Goal: Task Accomplishment & Management: Manage account settings

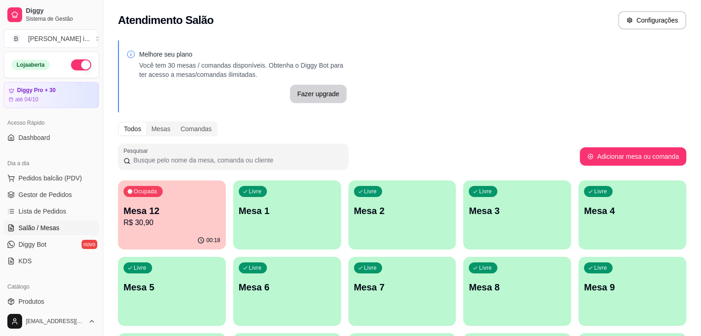
click at [168, 212] on p "Mesa 12" at bounding box center [171, 211] width 97 height 13
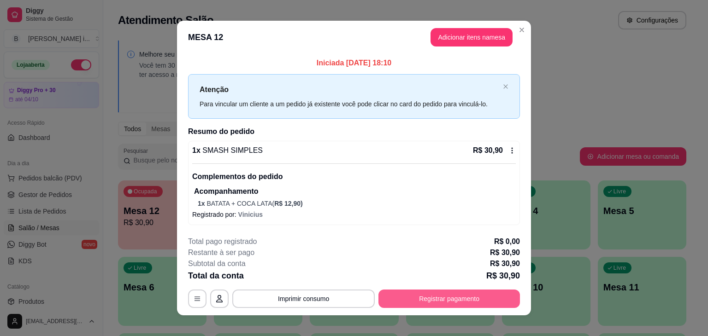
click at [452, 296] on button "Registrar pagamento" at bounding box center [448, 299] width 141 height 18
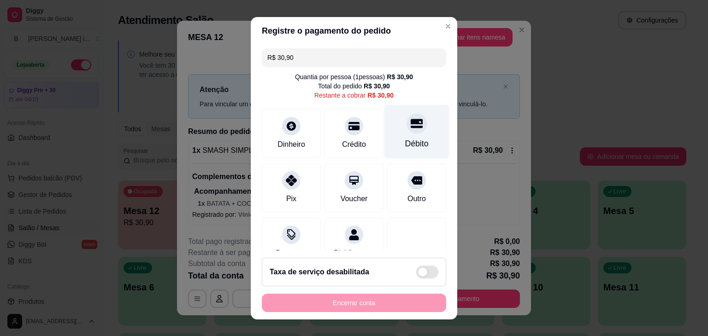
click at [415, 126] on div "Débito" at bounding box center [416, 132] width 65 height 54
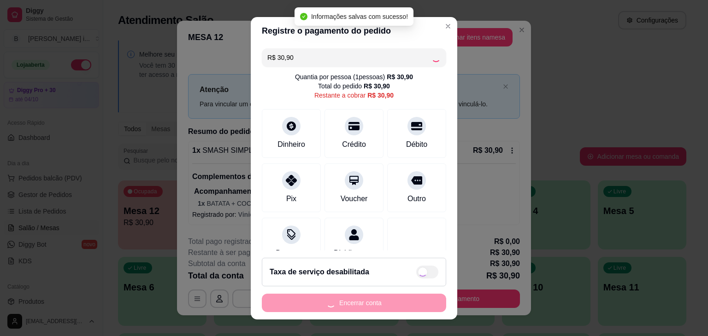
type input "R$ 0,00"
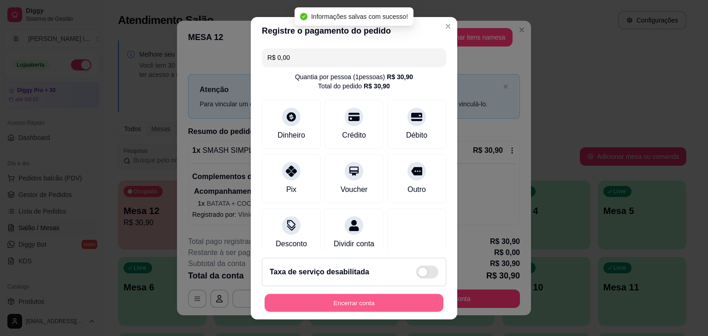
click at [346, 296] on button "Encerrar conta" at bounding box center [353, 303] width 179 height 18
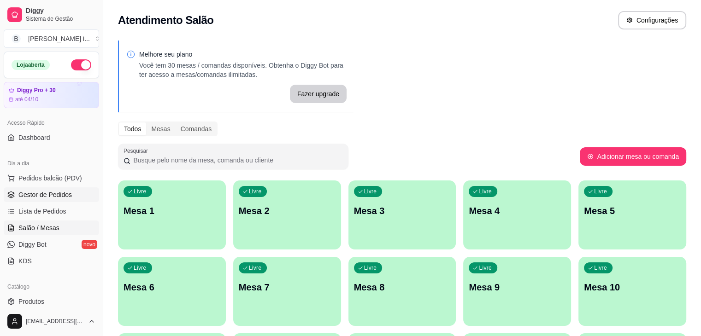
click at [42, 197] on span "Gestor de Pedidos" at bounding box center [44, 194] width 53 height 9
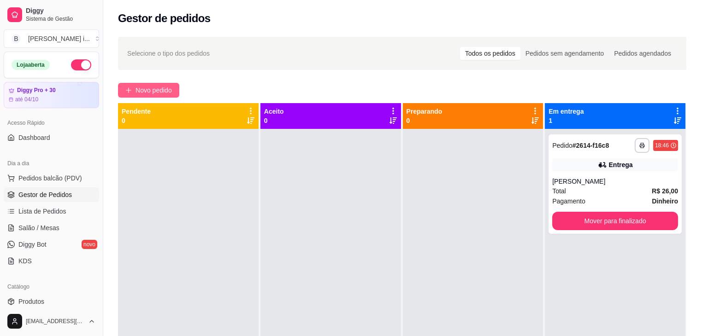
click at [158, 92] on span "Novo pedido" at bounding box center [153, 90] width 36 height 10
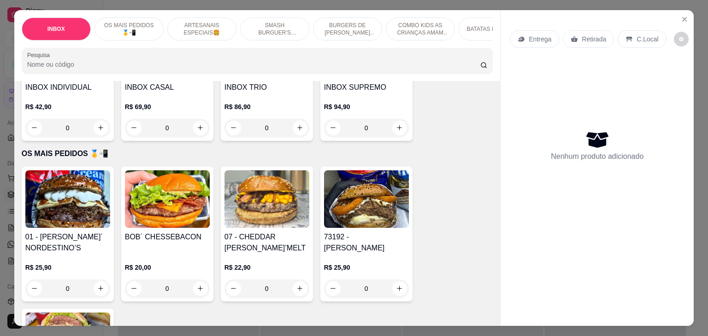
scroll to position [138, 0]
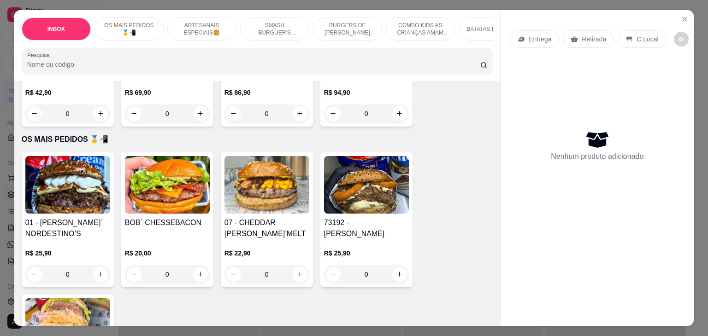
click at [72, 249] on p "R$ 25,90" at bounding box center [67, 253] width 85 height 9
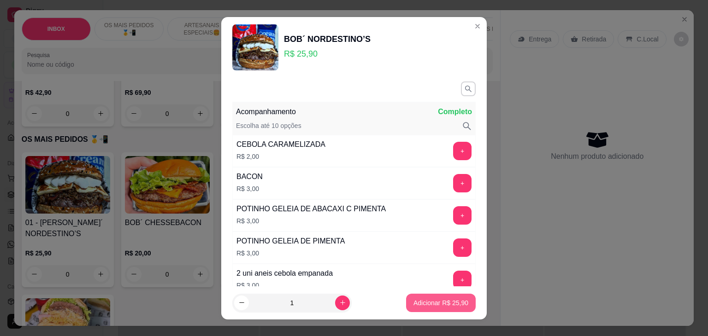
click at [454, 307] on button "Adicionar R$ 25,90" at bounding box center [441, 303] width 70 height 18
type input "1"
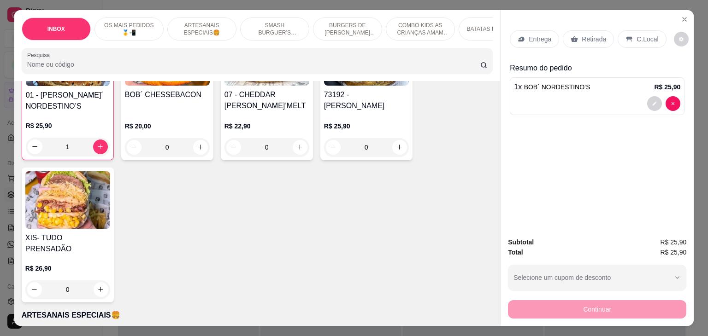
scroll to position [184, 0]
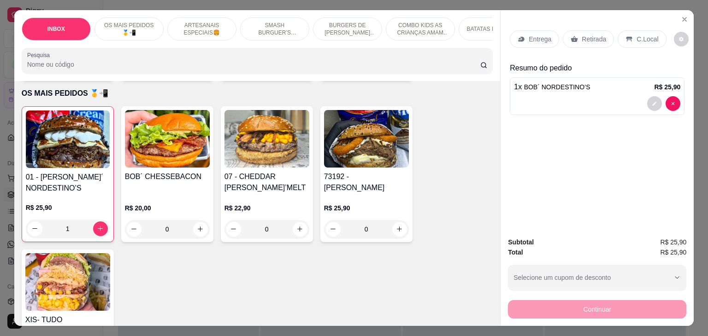
click at [385, 194] on div "R$ 25,90 0" at bounding box center [366, 216] width 85 height 44
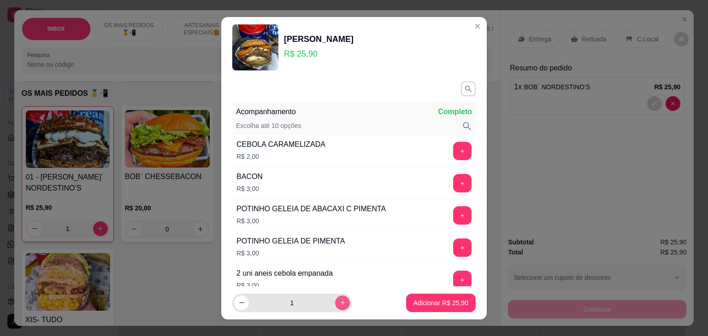
click at [339, 303] on icon "increase-product-quantity" at bounding box center [342, 302] width 7 height 7
type input "2"
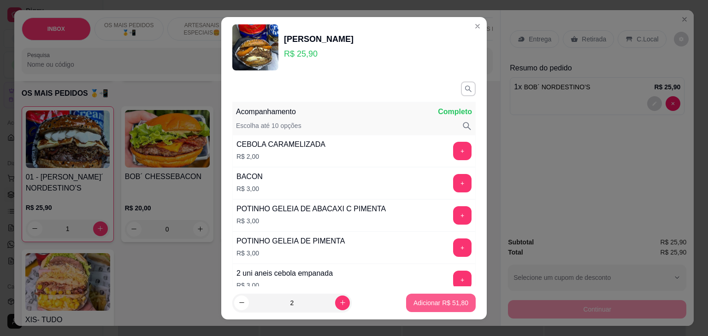
click at [424, 309] on button "Adicionar R$ 51,80" at bounding box center [441, 303] width 70 height 18
type input "2"
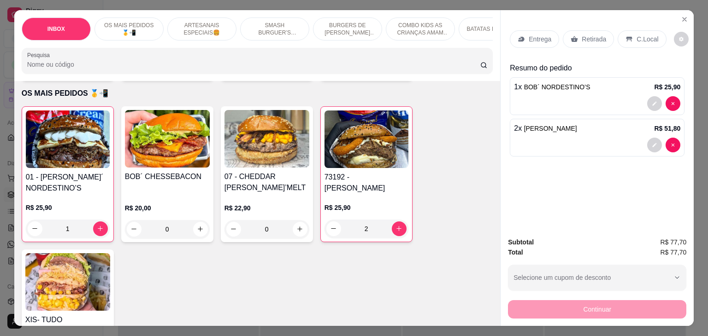
click at [519, 38] on icon at bounding box center [520, 38] width 7 height 7
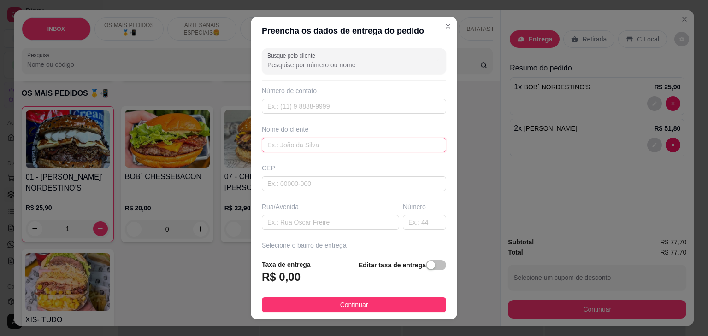
click at [311, 138] on input "text" at bounding box center [354, 145] width 184 height 15
type input "CASA DE SAYMON"
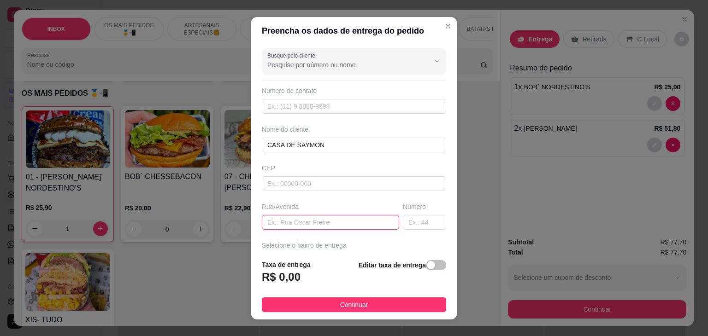
click at [296, 218] on input "text" at bounding box center [330, 222] width 137 height 15
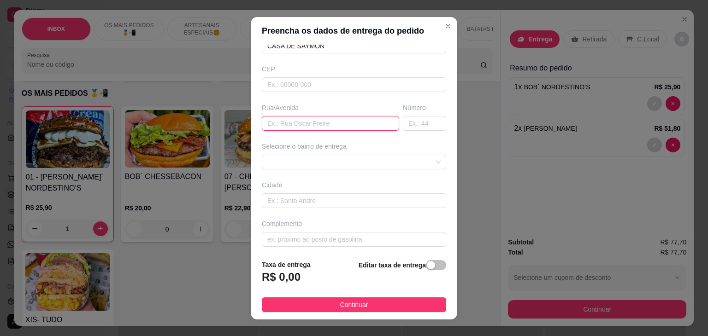
scroll to position [101, 0]
click at [367, 157] on div at bounding box center [354, 160] width 184 height 15
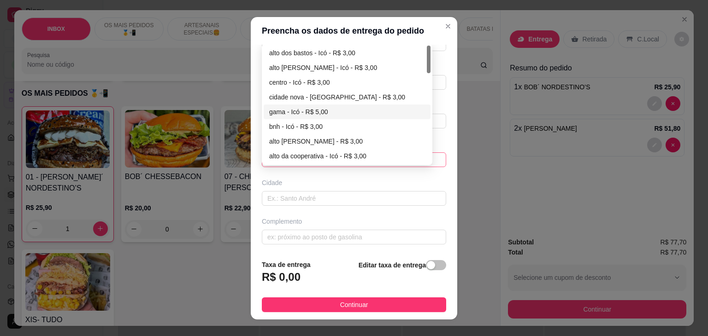
click at [317, 105] on div "gama - Icó - R$ 5,00" at bounding box center [347, 112] width 167 height 15
type input "Icó"
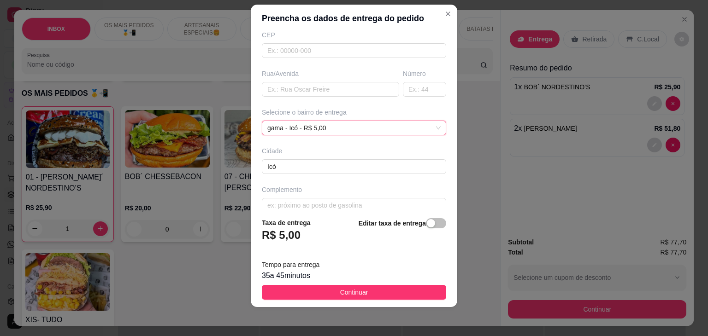
scroll to position [131, 0]
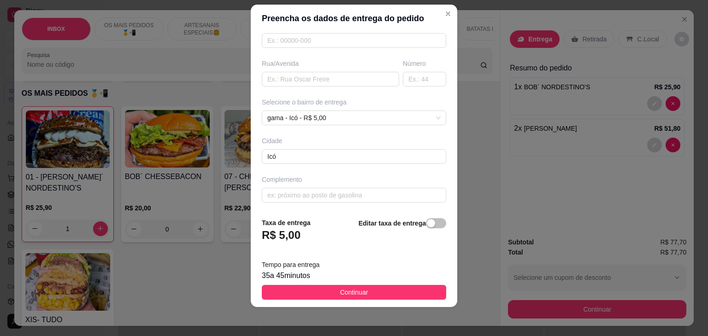
click at [434, 218] on div "Editar taxa de entrega" at bounding box center [402, 233] width 88 height 30
click at [428, 222] on span "button" at bounding box center [436, 223] width 20 height 10
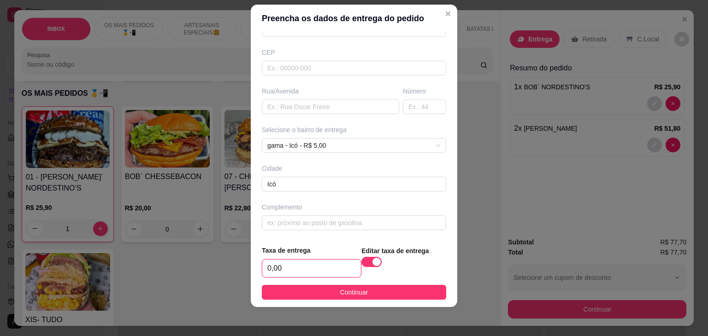
click at [301, 269] on input "0,00" at bounding box center [311, 269] width 99 height 18
type input "6,00"
drag, startPoint x: 338, startPoint y: 290, endPoint x: 352, endPoint y: 290, distance: 13.4
click at [340, 291] on span "Continuar" at bounding box center [354, 293] width 28 height 10
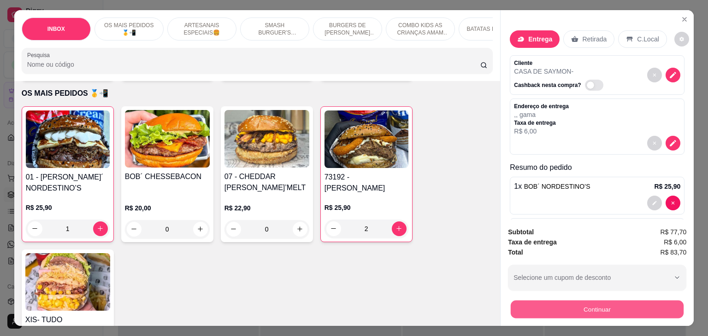
click at [631, 307] on button "Continuar" at bounding box center [597, 310] width 173 height 18
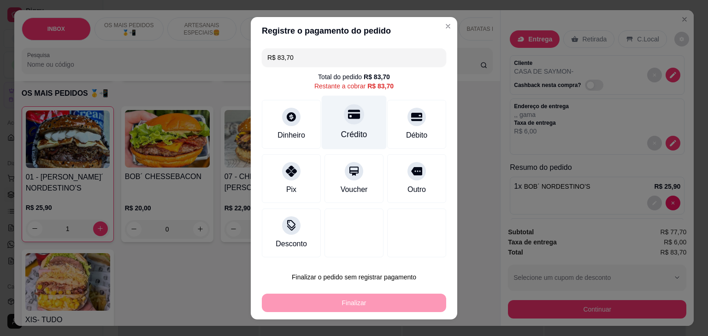
click at [361, 125] on div "Crédito" at bounding box center [354, 122] width 65 height 54
type input "R$ 0,00"
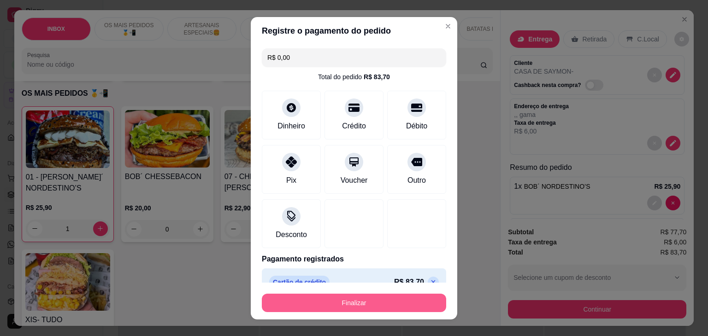
click at [390, 305] on button "Finalizar" at bounding box center [354, 303] width 184 height 18
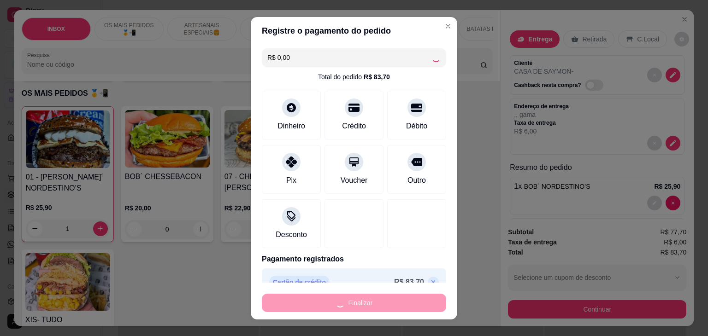
type input "0"
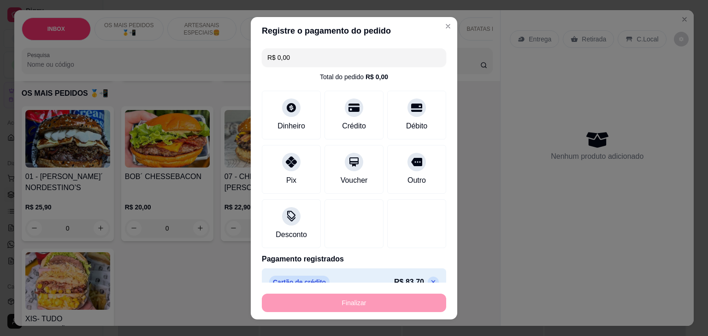
type input "-R$ 83,70"
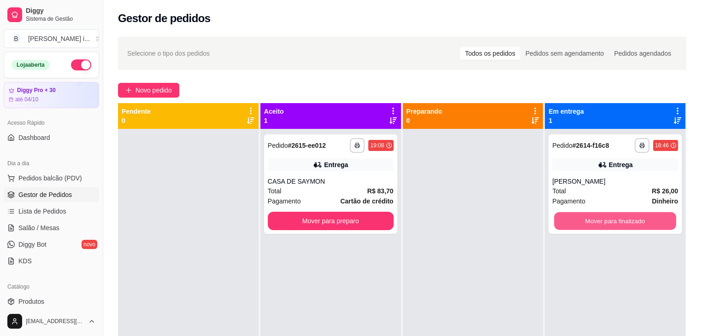
click at [617, 221] on button "Mover para finalizado" at bounding box center [615, 221] width 122 height 18
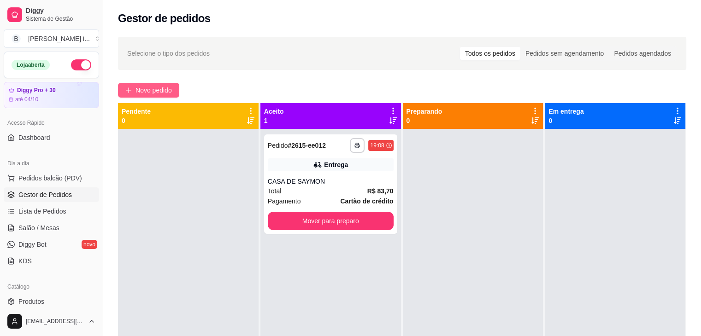
drag, startPoint x: 179, startPoint y: 102, endPoint x: 168, endPoint y: 95, distance: 13.0
click at [176, 100] on div "**********" at bounding box center [402, 240] width 598 height 419
click at [168, 95] on span "Novo pedido" at bounding box center [153, 90] width 36 height 10
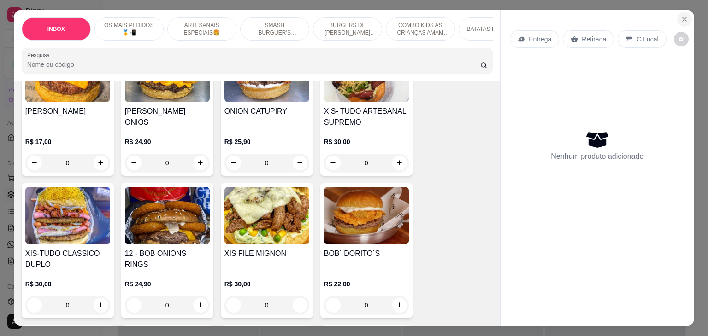
click at [679, 12] on button "Close" at bounding box center [684, 19] width 15 height 15
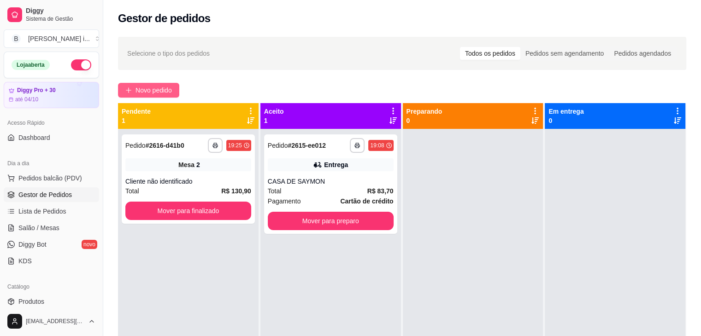
click at [140, 87] on span "Novo pedido" at bounding box center [153, 90] width 36 height 10
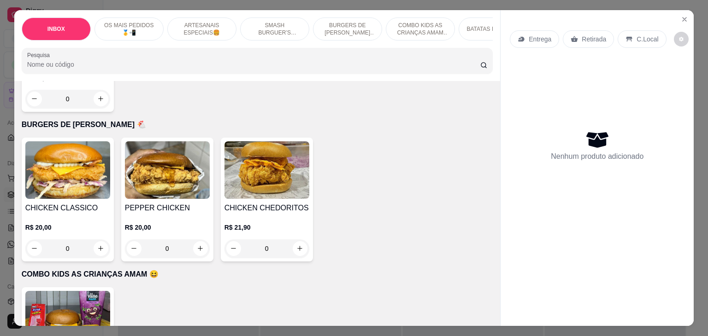
scroll to position [1428, 0]
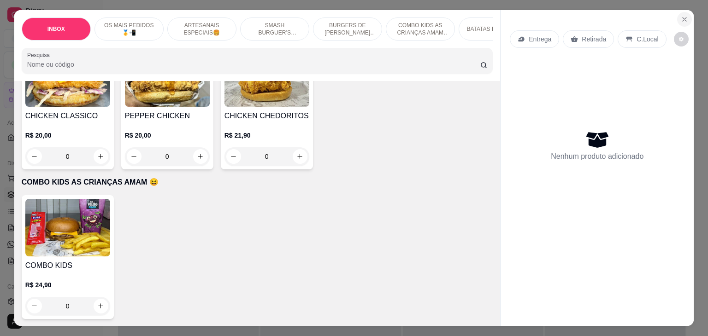
click at [681, 16] on icon "Close" at bounding box center [684, 19] width 7 height 7
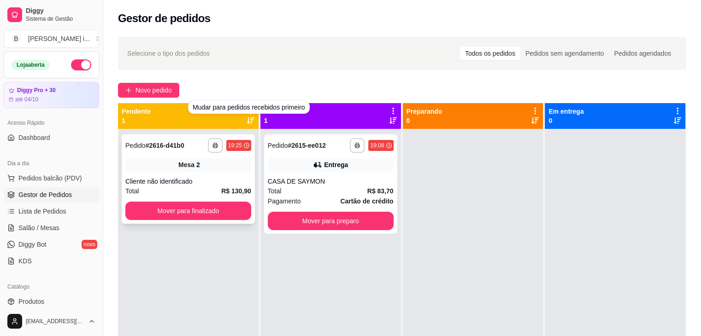
click at [204, 164] on div "Mesa 2" at bounding box center [188, 165] width 126 height 13
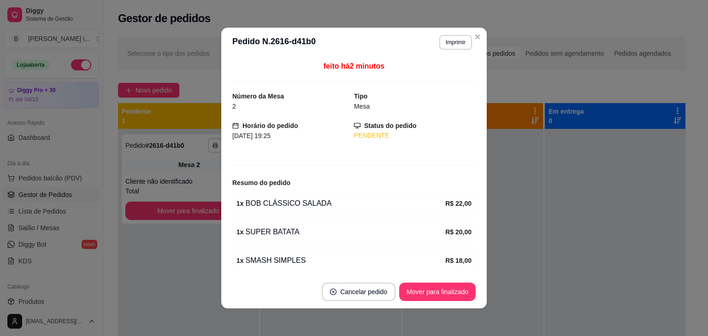
scroll to position [170, 0]
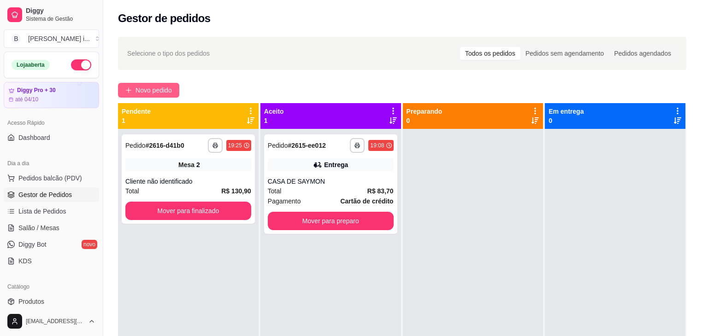
click at [171, 94] on span "Novo pedido" at bounding box center [153, 90] width 36 height 10
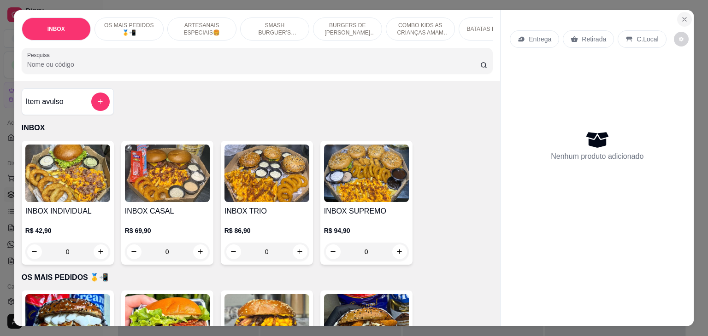
click at [677, 17] on button "Close" at bounding box center [684, 19] width 15 height 15
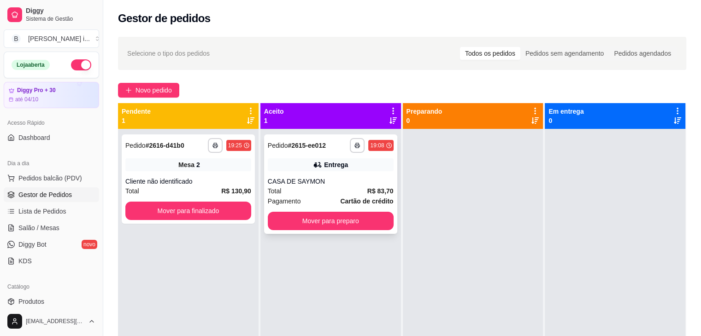
click at [363, 222] on button "Mover para preparo" at bounding box center [331, 221] width 126 height 18
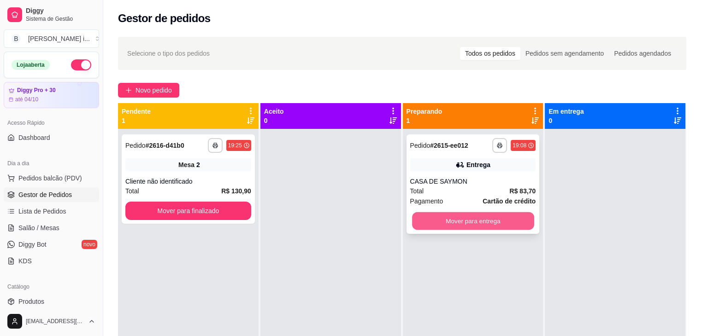
click at [459, 228] on button "Mover para entrega" at bounding box center [473, 221] width 122 height 18
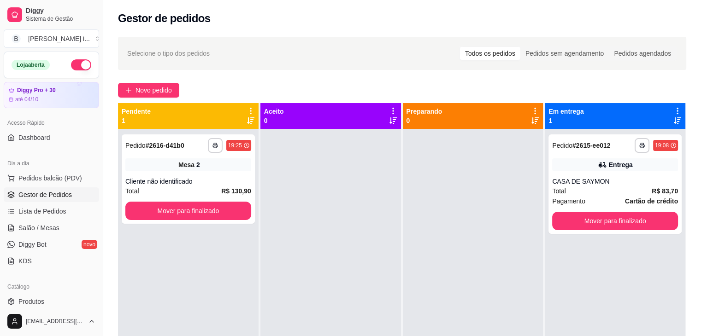
click at [131, 80] on div "**********" at bounding box center [402, 240] width 598 height 419
click at [134, 89] on button "Novo pedido" at bounding box center [148, 90] width 61 height 15
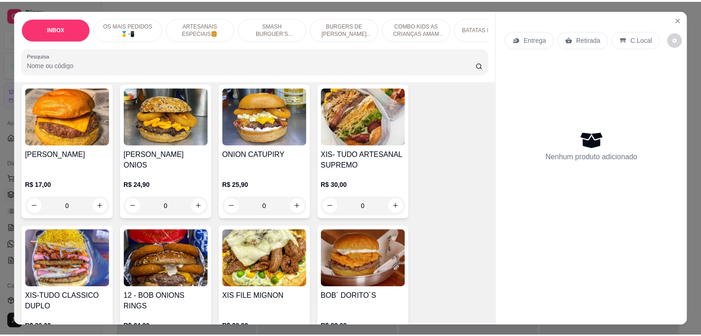
scroll to position [553, 0]
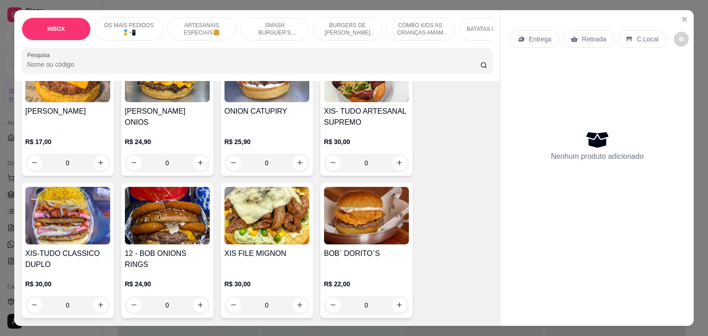
click at [70, 225] on img at bounding box center [67, 216] width 85 height 58
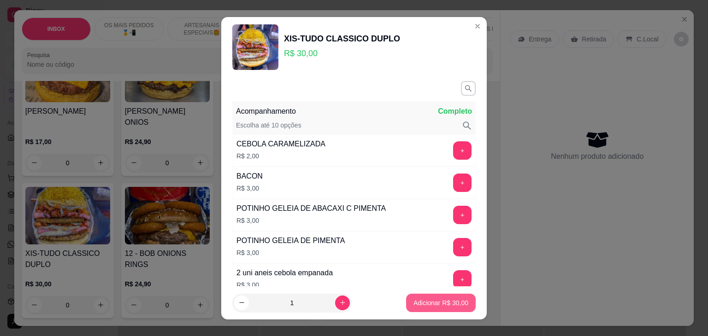
click at [430, 294] on button "Adicionar R$ 30,00" at bounding box center [441, 303] width 70 height 18
type input "1"
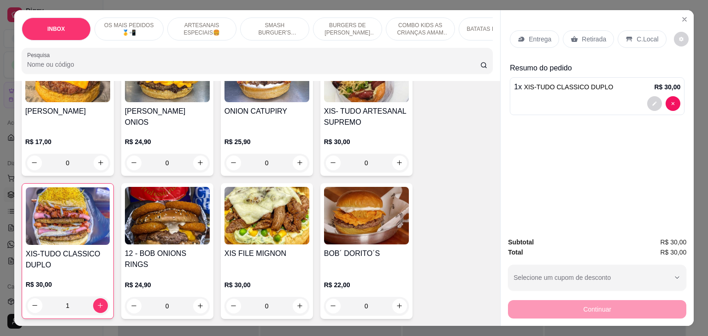
click at [590, 30] on div "Retirada" at bounding box center [588, 39] width 51 height 18
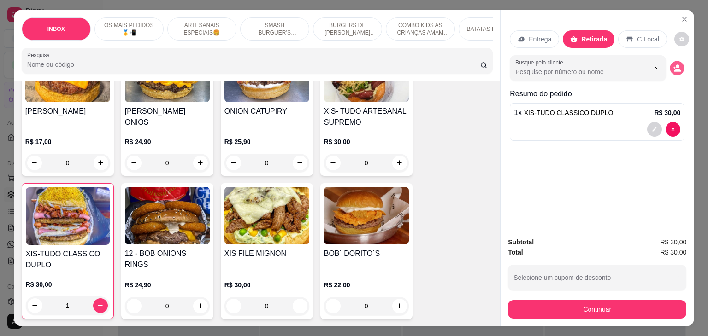
click at [676, 65] on circle "decrease-product-quantity" at bounding box center [678, 67] width 4 height 4
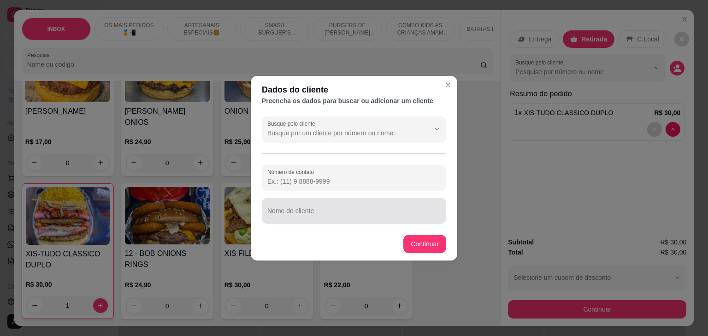
click at [297, 217] on input "Nome do cliente" at bounding box center [353, 214] width 173 height 9
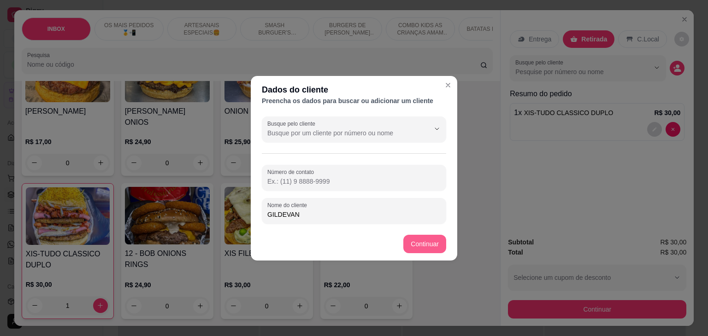
type input "GILDEVAN"
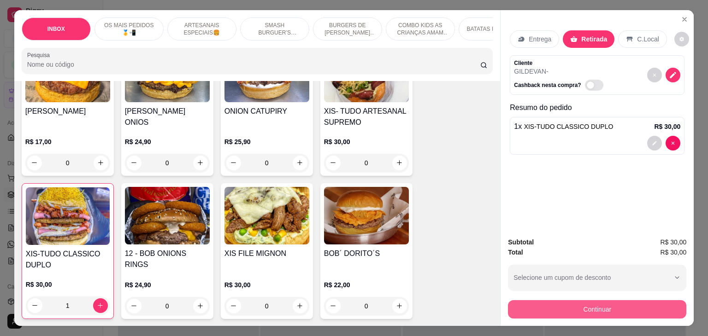
click at [617, 313] on button "Continuar" at bounding box center [597, 309] width 178 height 18
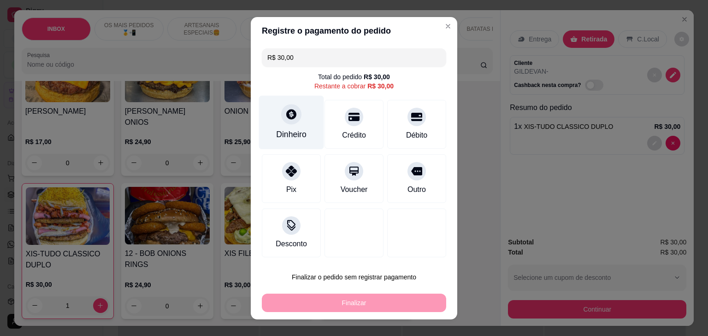
click at [277, 129] on div "Dinheiro" at bounding box center [291, 135] width 30 height 12
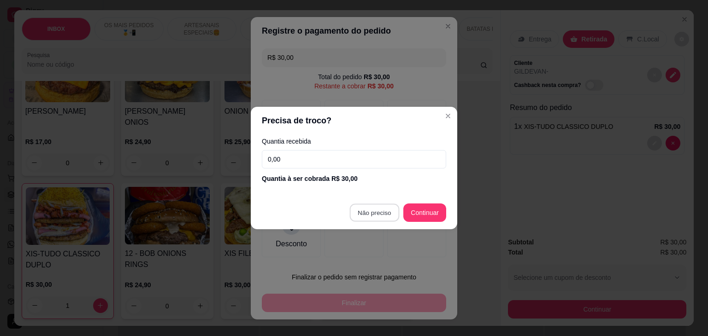
type input "R$ 0,00"
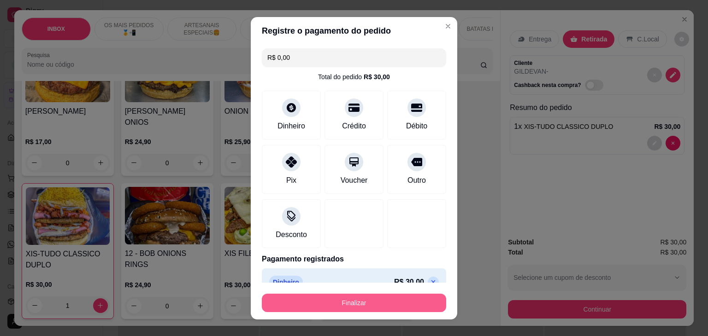
click at [336, 302] on button "Finalizar" at bounding box center [354, 303] width 184 height 18
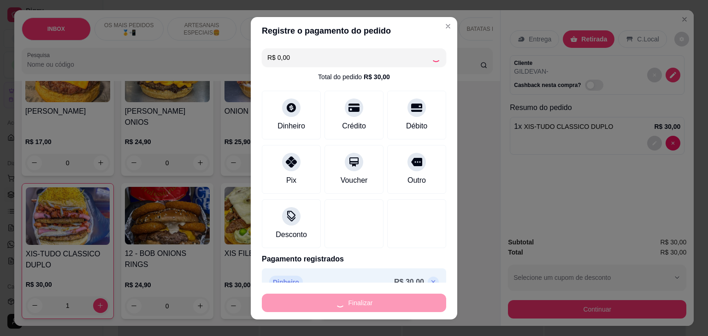
type input "0"
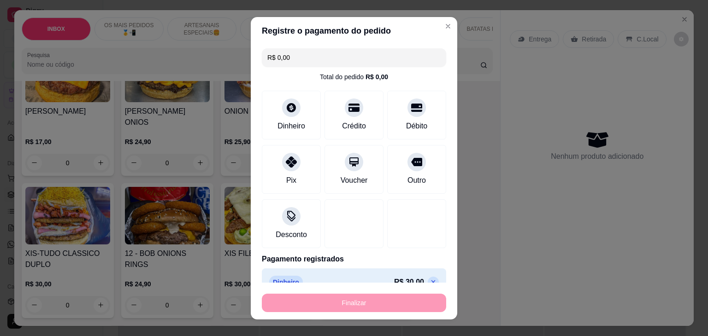
type input "-R$ 30,00"
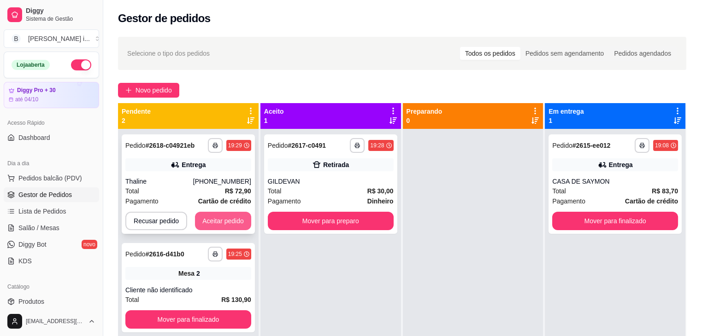
click at [225, 221] on button "Aceitar pedido" at bounding box center [223, 221] width 56 height 18
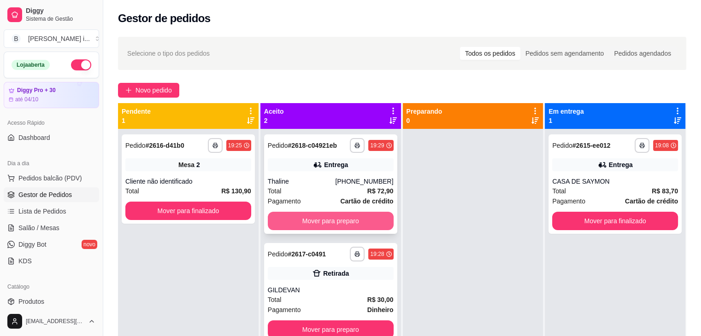
click at [345, 218] on button "Mover para preparo" at bounding box center [331, 221] width 126 height 18
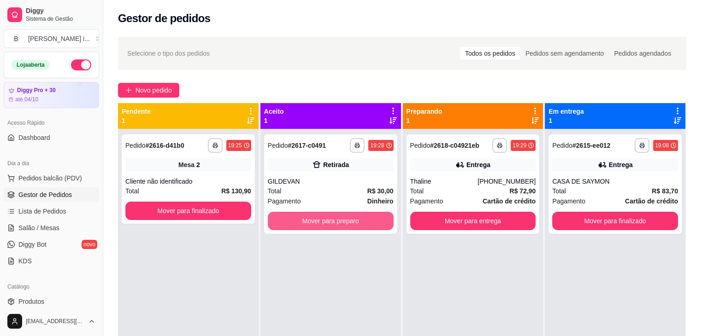
click at [345, 218] on button "Mover para preparo" at bounding box center [331, 221] width 126 height 18
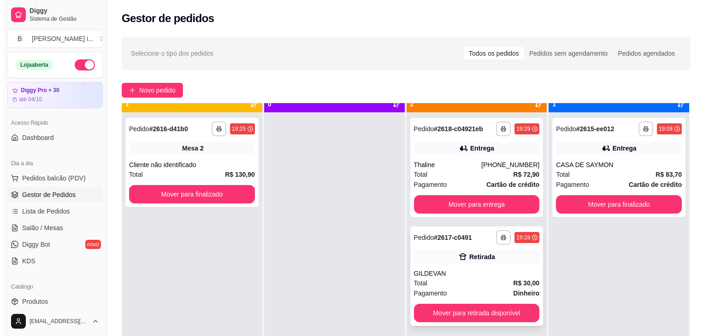
scroll to position [26, 0]
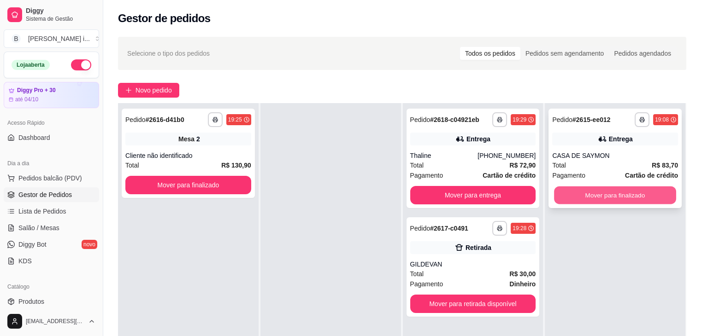
click at [628, 199] on button "Mover para finalizado" at bounding box center [615, 196] width 122 height 18
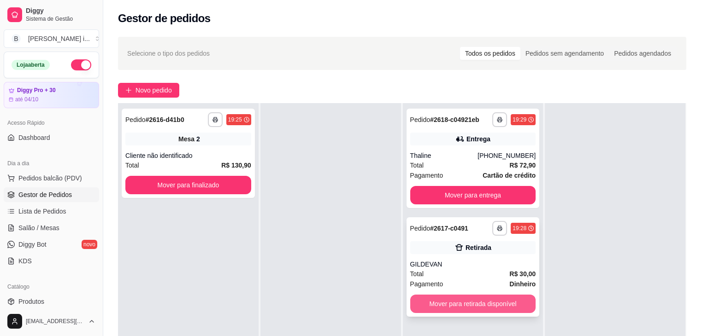
click at [506, 300] on button "Mover para retirada disponível" at bounding box center [473, 304] width 126 height 18
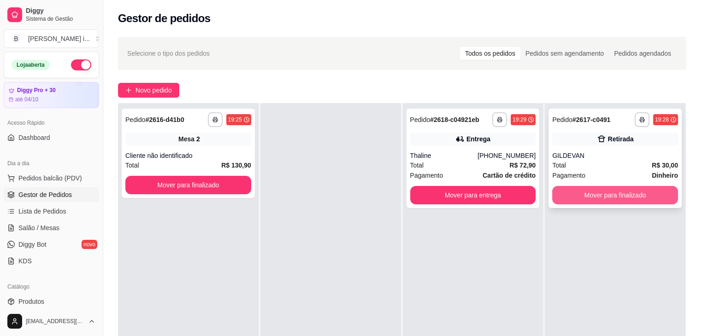
click at [608, 197] on button "Mover para finalizado" at bounding box center [615, 195] width 126 height 18
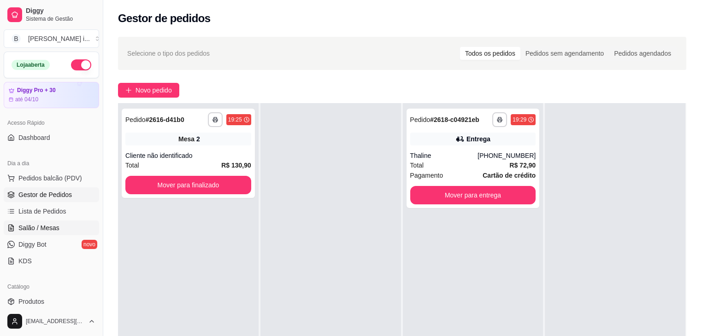
click at [35, 227] on span "Salão / Mesas" at bounding box center [38, 227] width 41 height 9
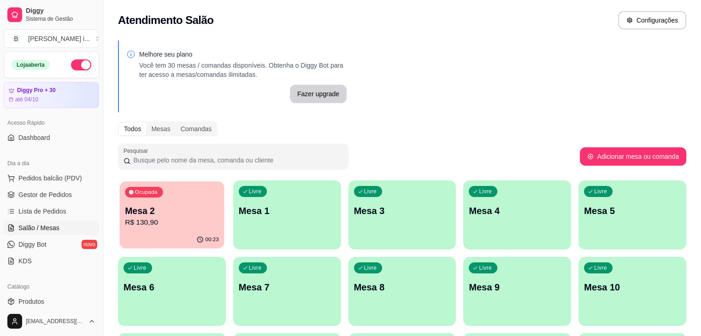
click at [154, 229] on div "Ocupada Mesa 2 R$ 130,90" at bounding box center [172, 207] width 105 height 50
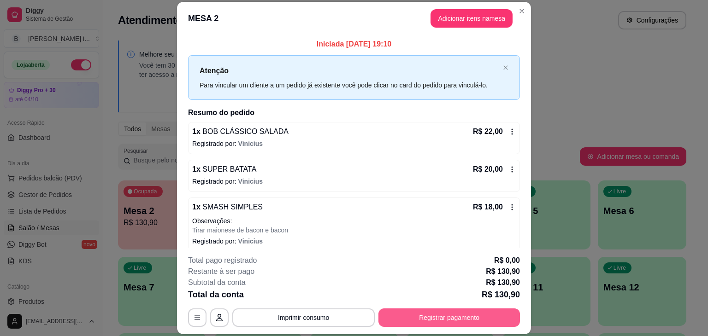
click at [485, 321] on button "Registrar pagamento" at bounding box center [448, 318] width 141 height 18
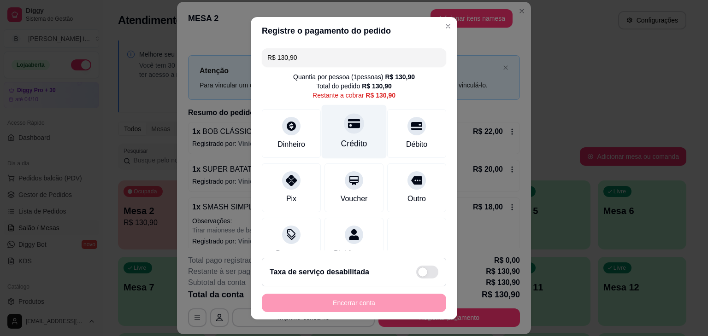
click at [353, 119] on div "Crédito" at bounding box center [354, 132] width 65 height 54
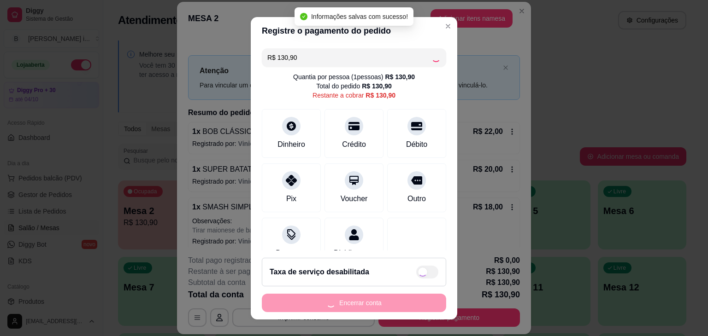
type input "R$ 0,00"
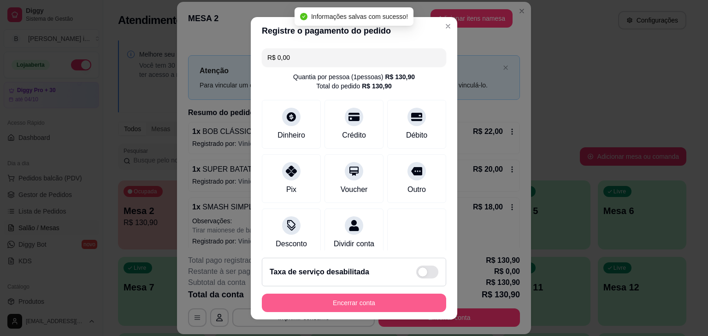
click at [341, 299] on button "Encerrar conta" at bounding box center [354, 303] width 184 height 18
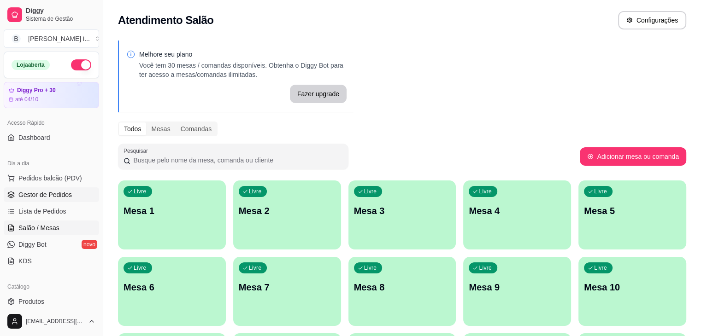
click at [33, 195] on span "Gestor de Pedidos" at bounding box center [44, 194] width 53 height 9
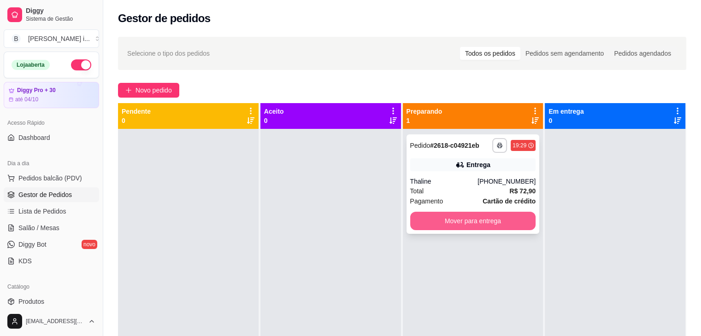
click at [479, 223] on button "Mover para entrega" at bounding box center [473, 221] width 126 height 18
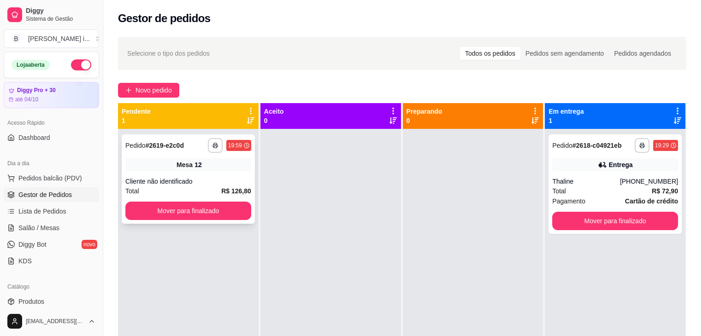
click at [153, 166] on div "Mesa 12" at bounding box center [188, 165] width 126 height 13
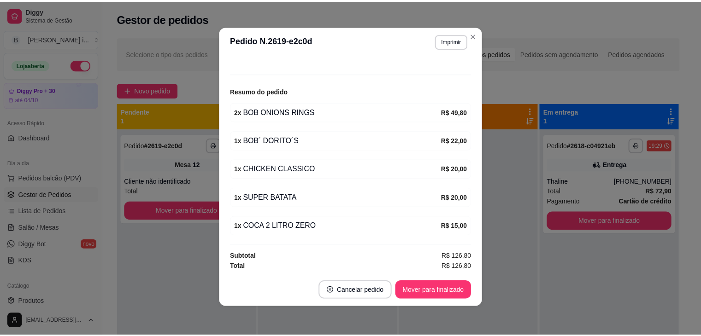
scroll to position [2, 0]
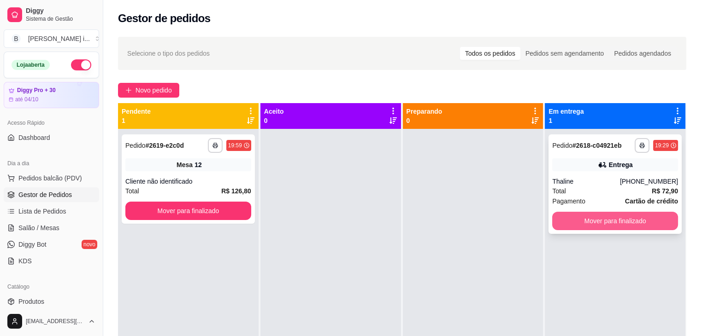
click at [636, 218] on button "Mover para finalizado" at bounding box center [615, 221] width 126 height 18
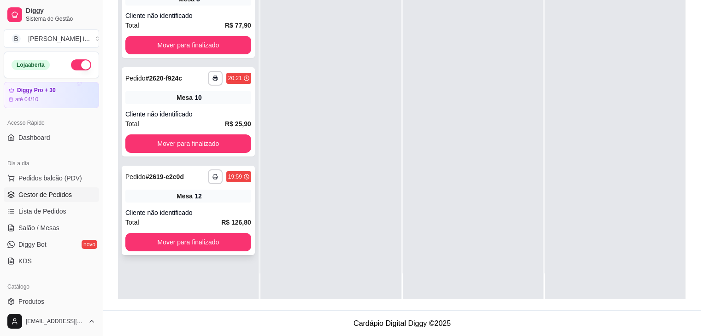
scroll to position [0, 0]
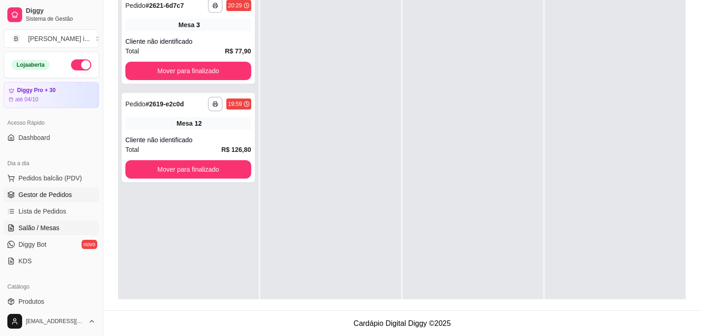
click at [50, 222] on link "Salão / Mesas" at bounding box center [51, 228] width 95 height 15
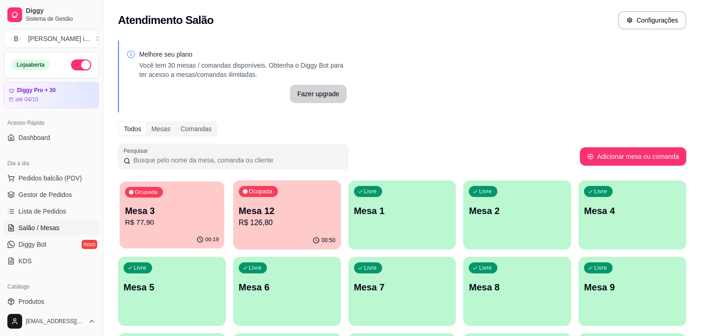
click at [168, 223] on p "R$ 77,90" at bounding box center [172, 222] width 94 height 11
click at [291, 211] on p "Mesa 12" at bounding box center [287, 211] width 97 height 13
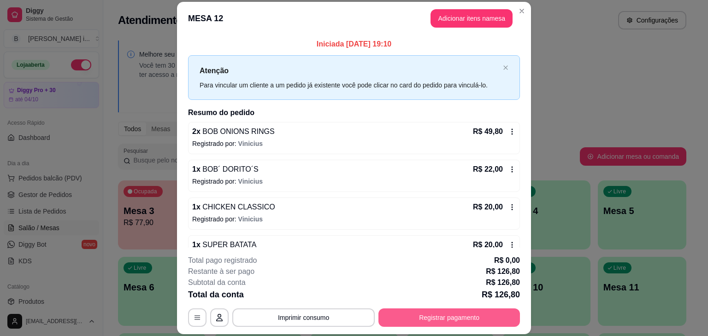
click at [511, 313] on button "Registrar pagamento" at bounding box center [448, 318] width 141 height 18
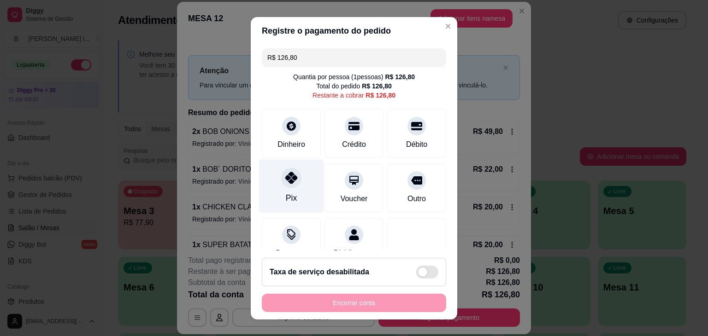
click at [286, 195] on div "Pix" at bounding box center [291, 198] width 11 height 12
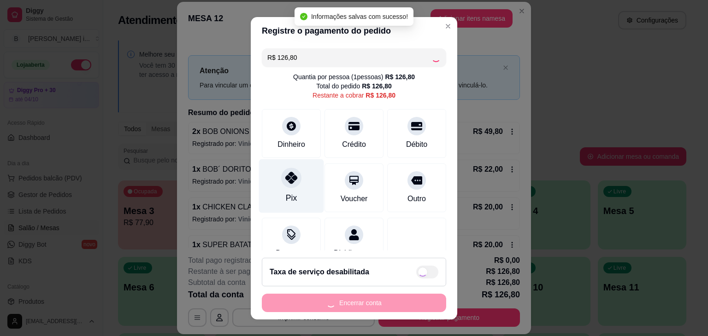
type input "R$ 0,00"
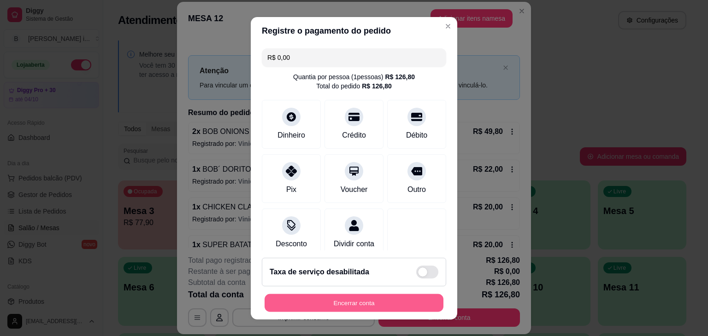
click at [349, 306] on button "Encerrar conta" at bounding box center [353, 303] width 179 height 18
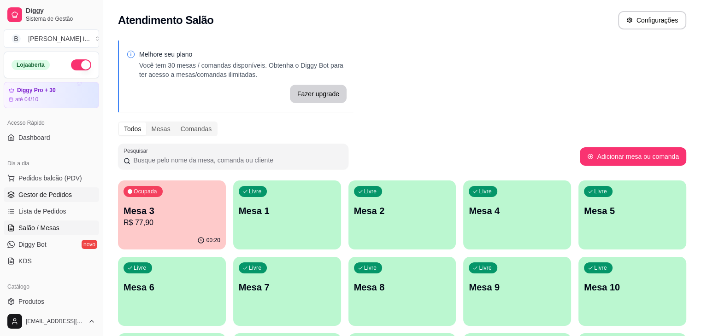
click at [64, 197] on span "Gestor de Pedidos" at bounding box center [44, 194] width 53 height 9
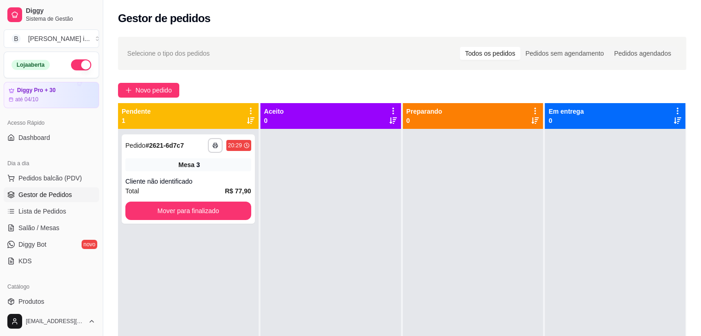
click at [153, 82] on div "**********" at bounding box center [402, 240] width 598 height 419
click at [153, 90] on span "Novo pedido" at bounding box center [153, 90] width 36 height 10
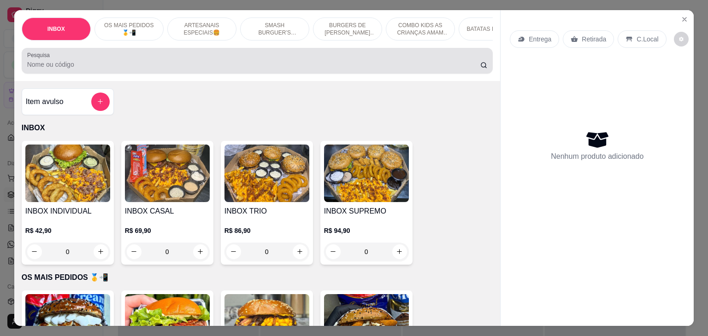
click at [260, 73] on div "Pesquisa" at bounding box center [257, 61] width 471 height 26
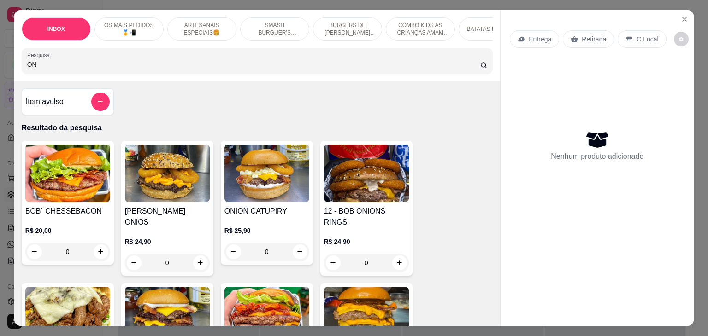
type input "ON"
click at [394, 255] on div "0" at bounding box center [366, 263] width 85 height 18
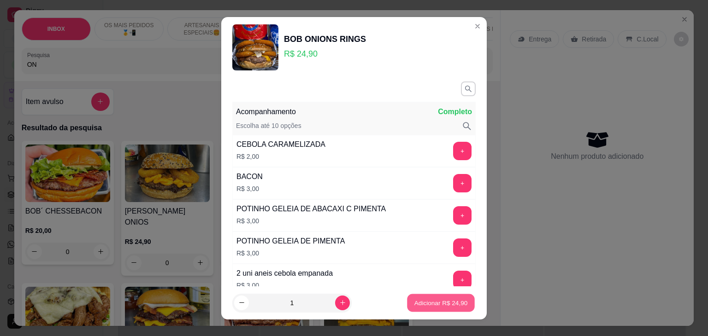
click at [448, 305] on p "Adicionar R$ 24,90" at bounding box center [440, 303] width 53 height 9
type input "1"
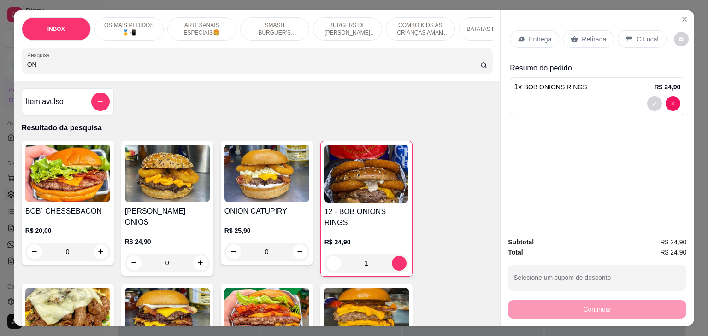
click at [587, 35] on p "Retirada" at bounding box center [593, 39] width 24 height 9
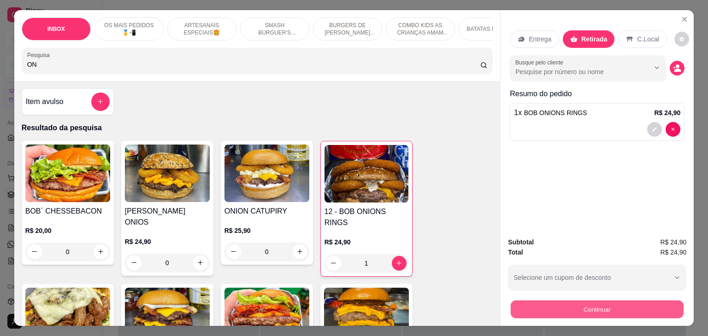
click at [596, 315] on button "Continuar" at bounding box center [597, 310] width 173 height 18
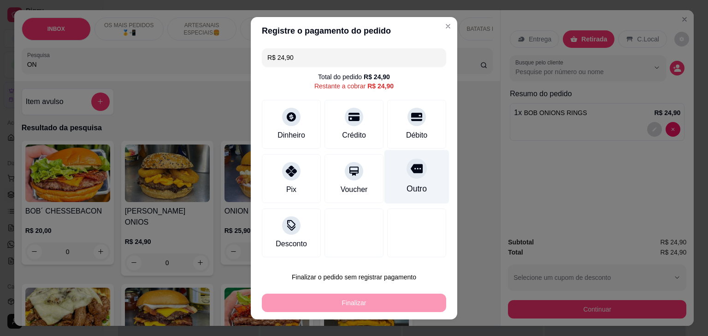
click at [397, 161] on div "Outro" at bounding box center [416, 177] width 65 height 54
type input "R$ 0,00"
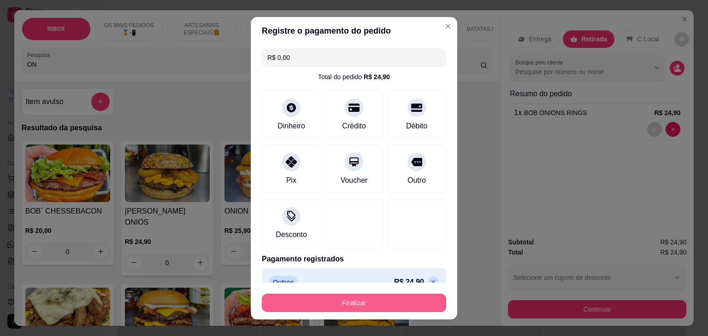
click at [388, 306] on button "Finalizar" at bounding box center [354, 303] width 184 height 18
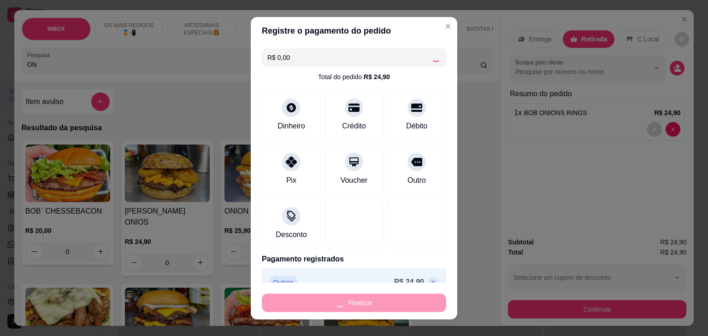
type input "0"
type input "-R$ 24,90"
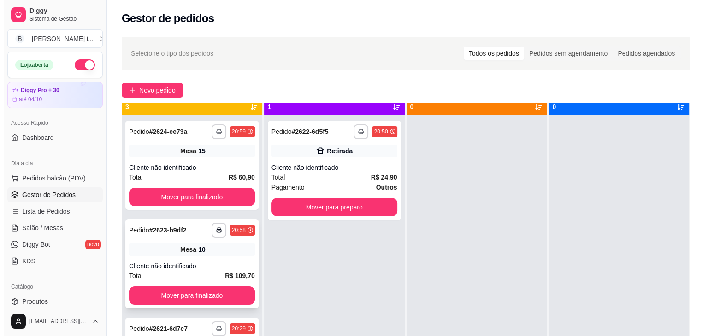
scroll to position [26, 0]
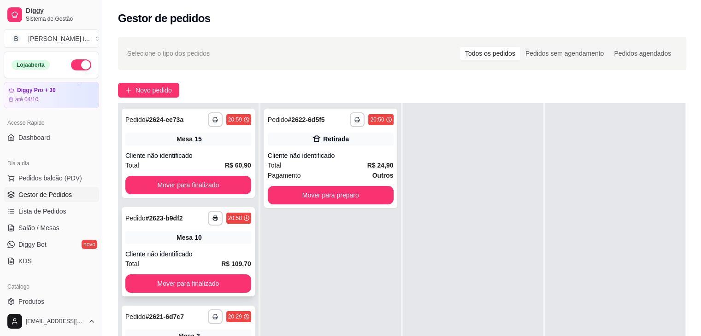
click at [219, 245] on div "**********" at bounding box center [188, 251] width 133 height 89
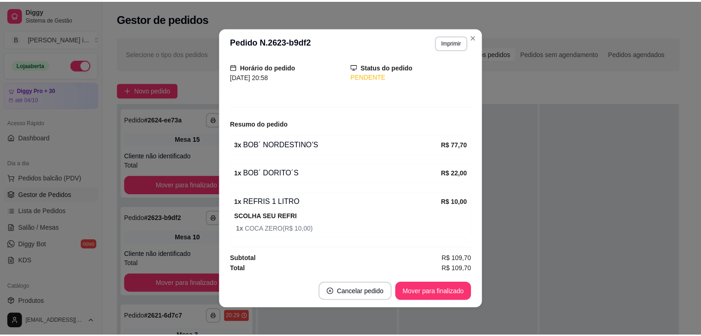
scroll to position [60, 0]
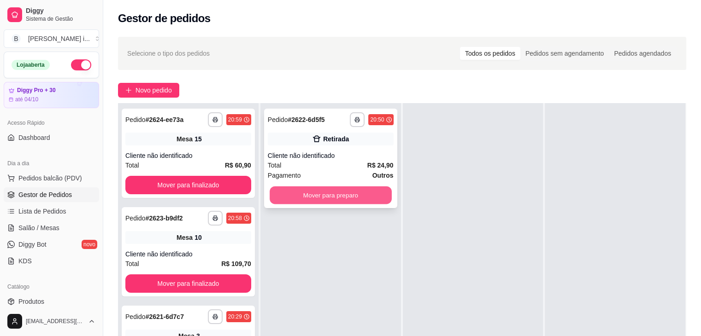
click at [376, 199] on button "Mover para preparo" at bounding box center [331, 196] width 122 height 18
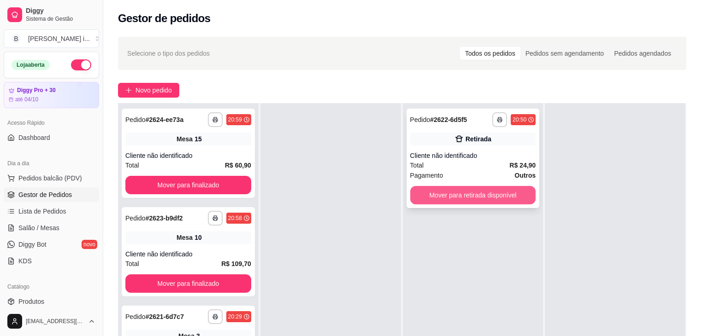
click at [470, 194] on button "Mover para retirada disponível" at bounding box center [473, 195] width 126 height 18
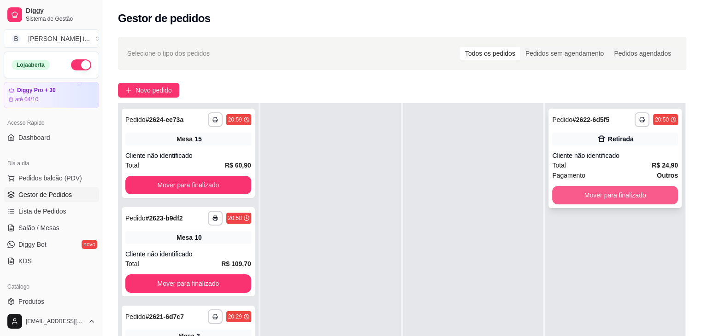
click at [621, 192] on button "Mover para finalizado" at bounding box center [615, 195] width 126 height 18
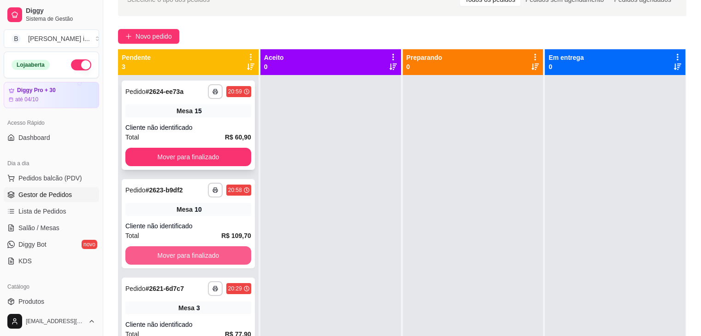
scroll to position [48, 0]
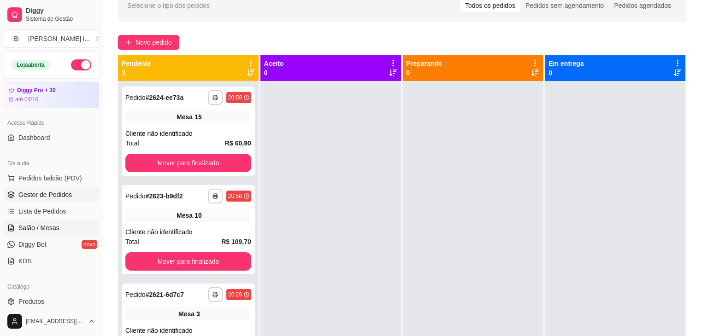
click at [57, 228] on span "Salão / Mesas" at bounding box center [38, 227] width 41 height 9
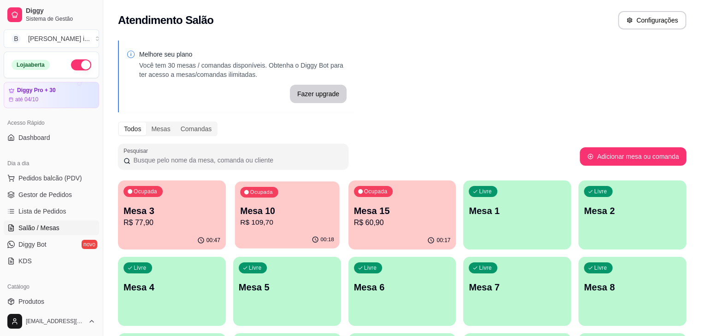
click at [276, 234] on div "00:18" at bounding box center [287, 240] width 105 height 18
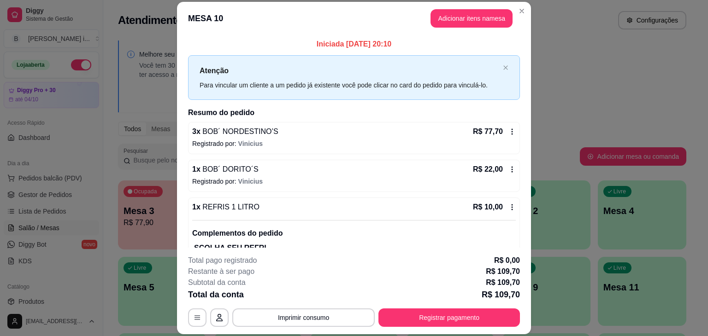
scroll to position [37, 0]
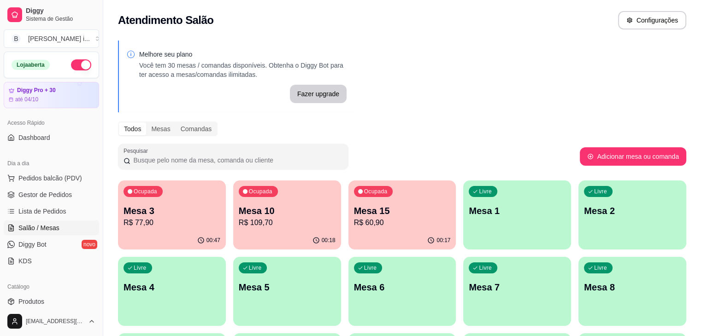
click at [162, 234] on div "00:47" at bounding box center [172, 241] width 108 height 18
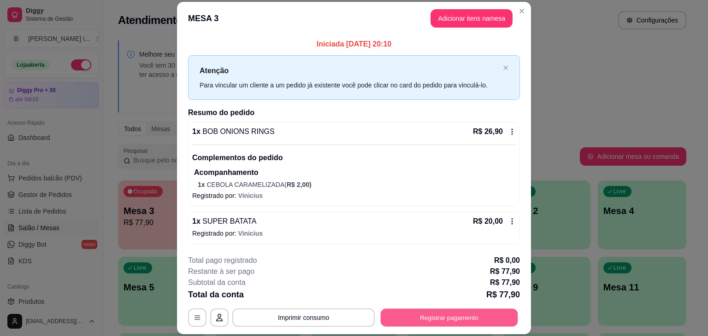
click at [434, 318] on button "Registrar pagamento" at bounding box center [449, 318] width 137 height 18
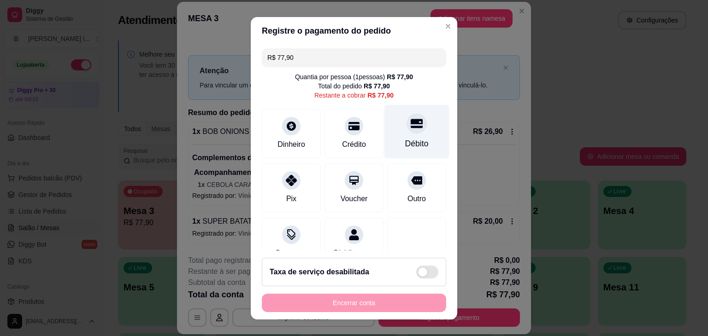
click at [402, 134] on div "Débito" at bounding box center [416, 132] width 65 height 54
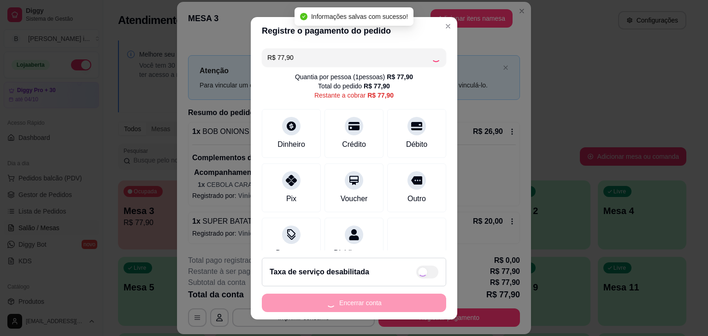
type input "R$ 0,00"
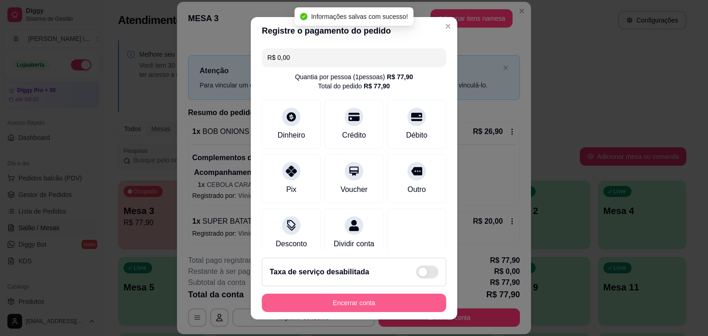
click at [344, 306] on button "Encerrar conta" at bounding box center [354, 303] width 184 height 18
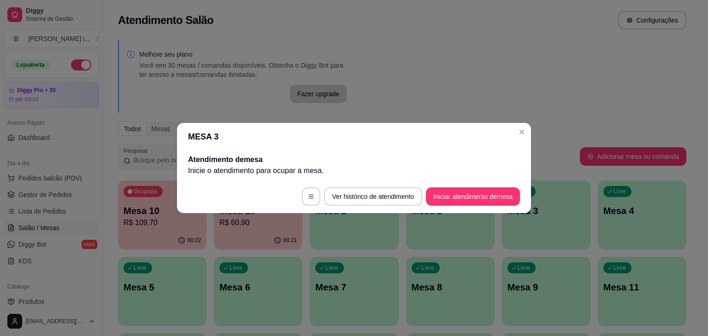
click at [369, 137] on header "MESA 3" at bounding box center [354, 137] width 354 height 28
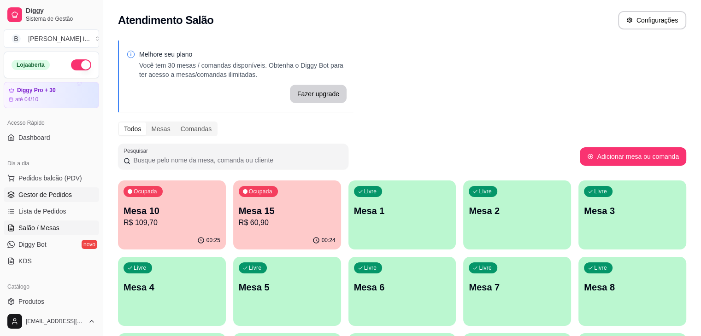
click at [26, 196] on span "Gestor de Pedidos" at bounding box center [44, 194] width 53 height 9
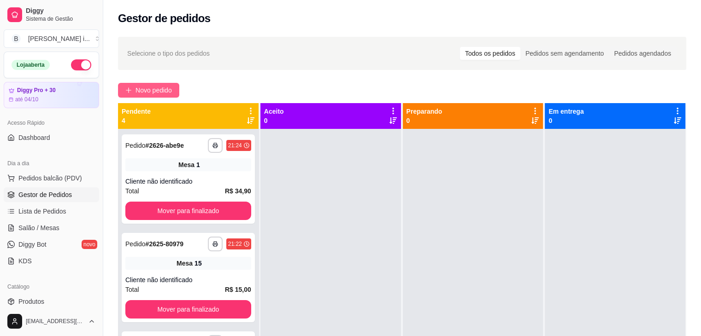
click at [149, 85] on button "Novo pedido" at bounding box center [148, 90] width 61 height 15
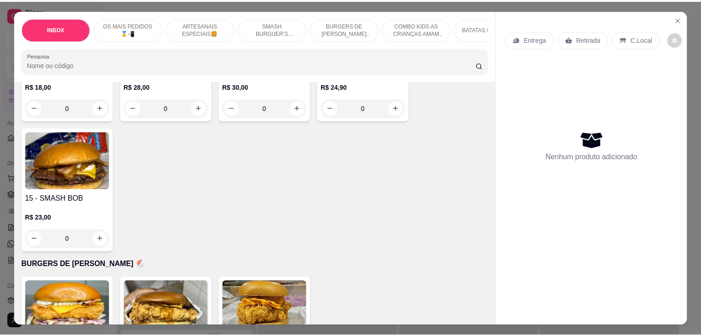
scroll to position [1198, 0]
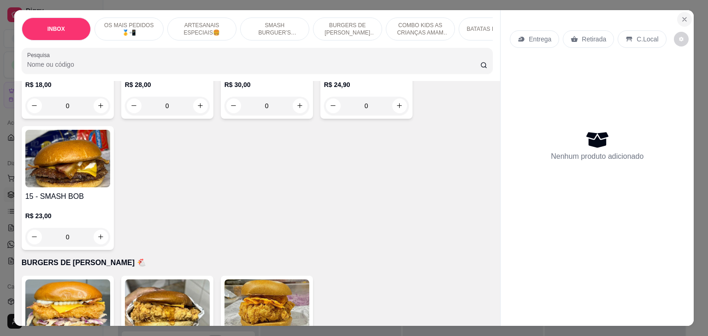
click at [685, 14] on button "Close" at bounding box center [684, 19] width 15 height 15
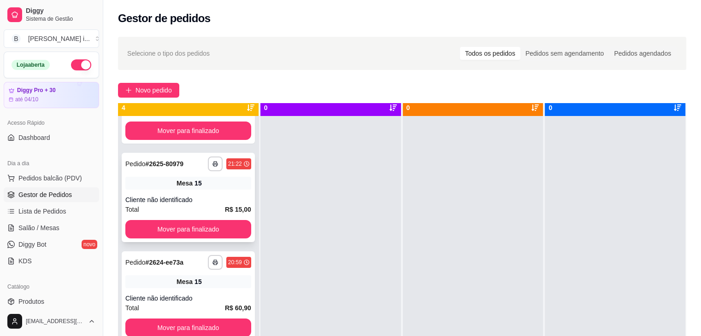
scroll to position [26, 0]
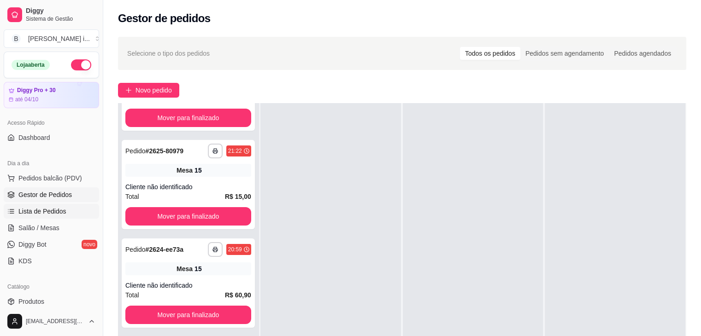
click at [52, 213] on span "Lista de Pedidos" at bounding box center [42, 211] width 48 height 9
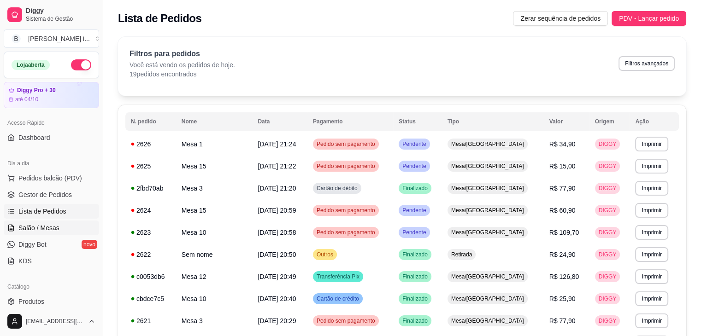
click at [50, 227] on span "Salão / Mesas" at bounding box center [38, 227] width 41 height 9
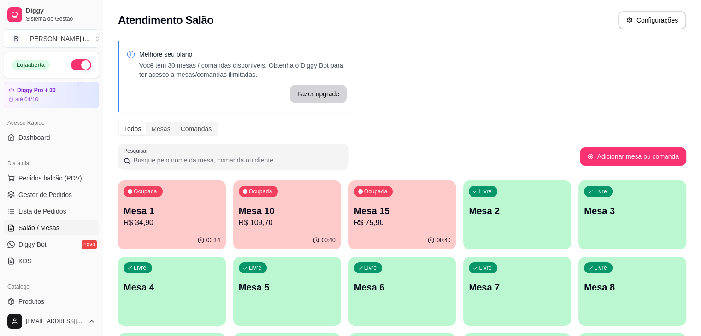
click at [275, 222] on p "R$ 109,70" at bounding box center [287, 222] width 97 height 11
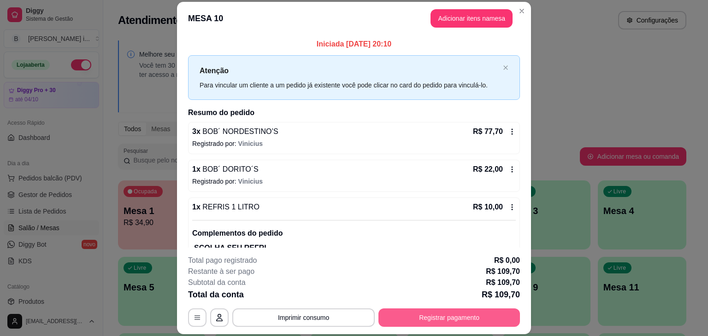
click at [458, 320] on button "Registrar pagamento" at bounding box center [448, 318] width 141 height 18
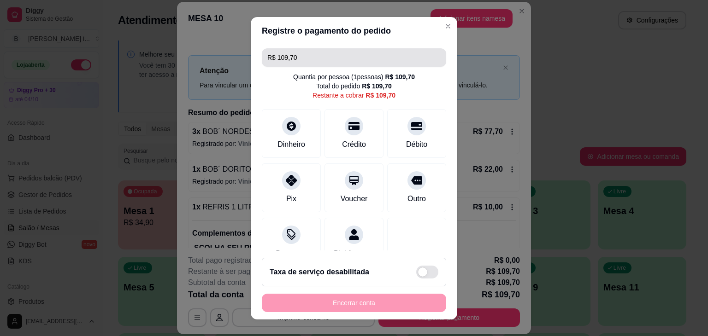
click at [305, 56] on input "R$ 109,70" at bounding box center [353, 57] width 173 height 18
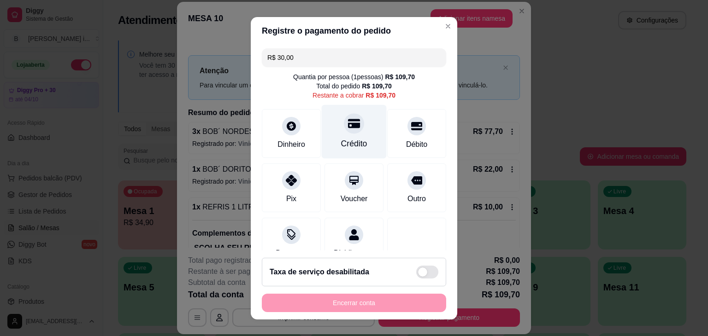
click at [348, 126] on icon at bounding box center [354, 123] width 12 height 9
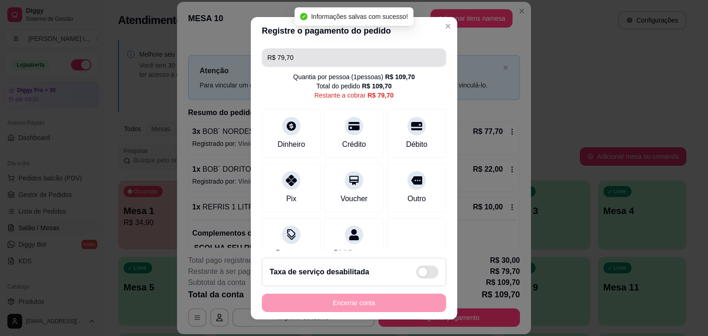
click at [300, 61] on input "R$ 79,70" at bounding box center [353, 57] width 173 height 18
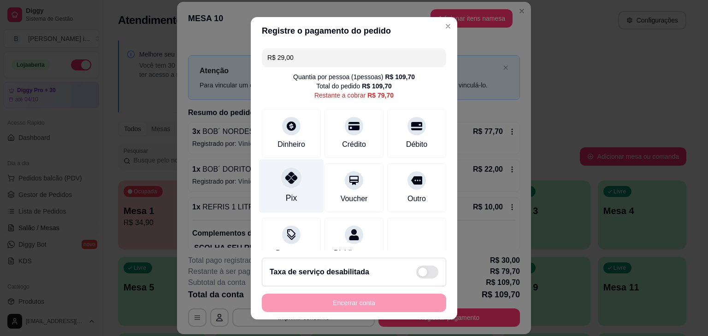
click at [276, 189] on div "Pix" at bounding box center [291, 186] width 65 height 54
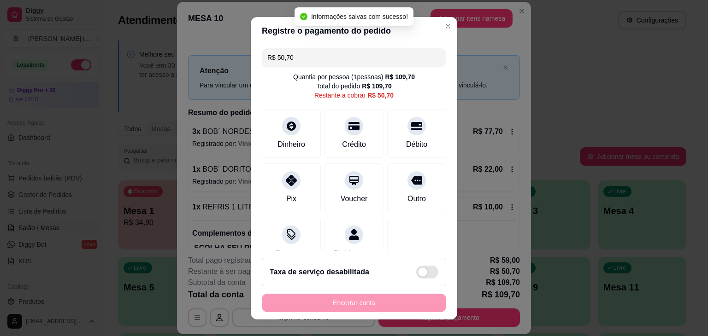
click at [324, 67] on div "R$ 50,70 Quantia por pessoa ( 1 pessoas) R$ 109,70 Total do pedido R$ 109,70 Re…" at bounding box center [354, 148] width 206 height 206
click at [317, 62] on input "R$ 50,70" at bounding box center [353, 57] width 173 height 18
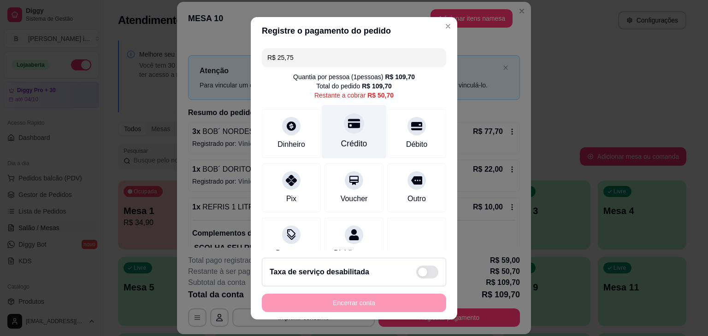
click at [346, 138] on div "Crédito" at bounding box center [354, 144] width 26 height 12
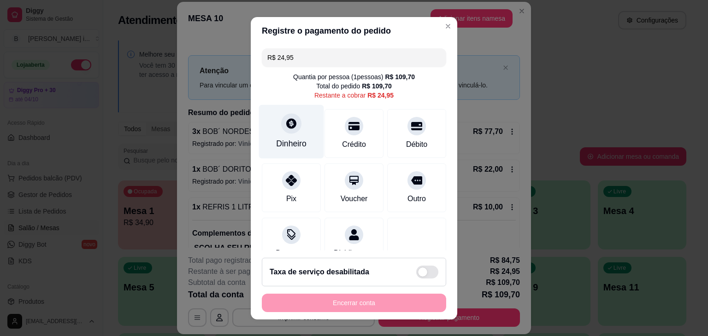
click at [297, 130] on div "Dinheiro" at bounding box center [291, 132] width 65 height 54
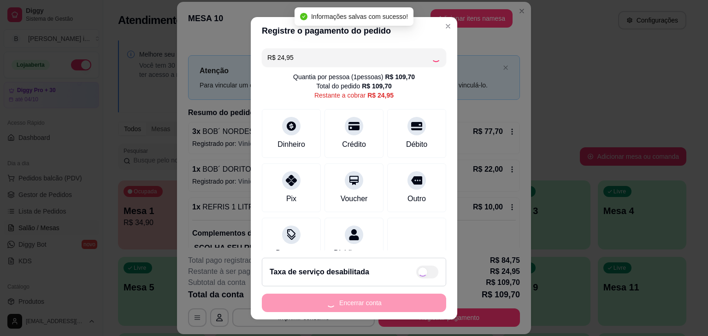
type input "R$ 0,00"
click at [357, 302] on button "Encerrar conta" at bounding box center [354, 303] width 184 height 18
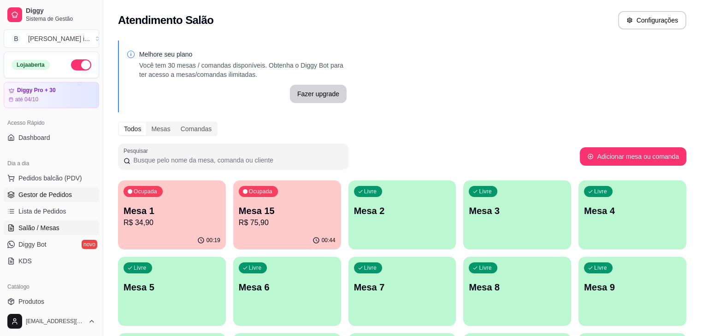
click at [52, 199] on link "Gestor de Pedidos" at bounding box center [51, 195] width 95 height 15
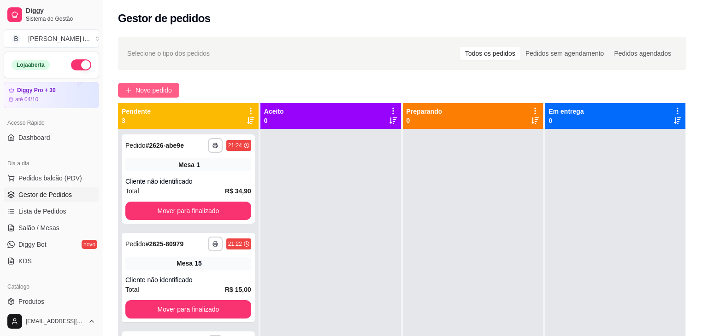
click at [144, 92] on span "Novo pedido" at bounding box center [153, 90] width 36 height 10
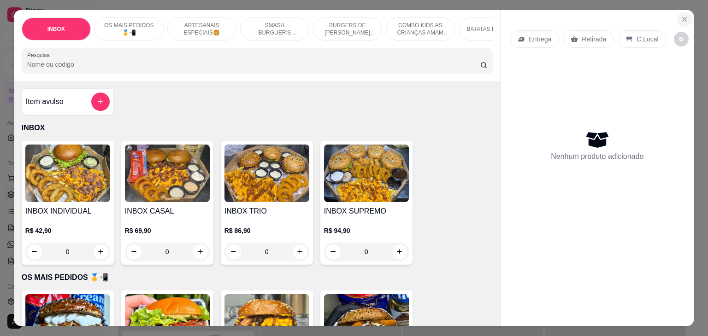
click at [681, 16] on icon "Close" at bounding box center [684, 19] width 7 height 7
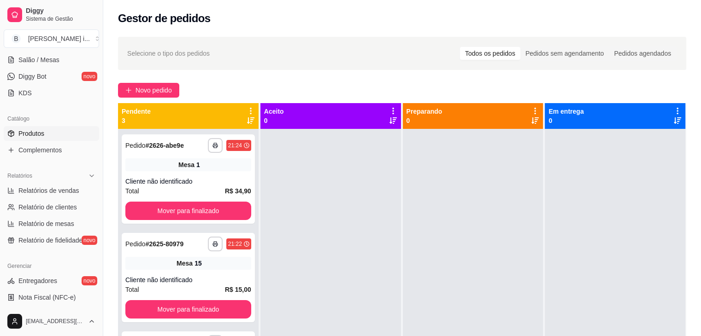
scroll to position [184, 0]
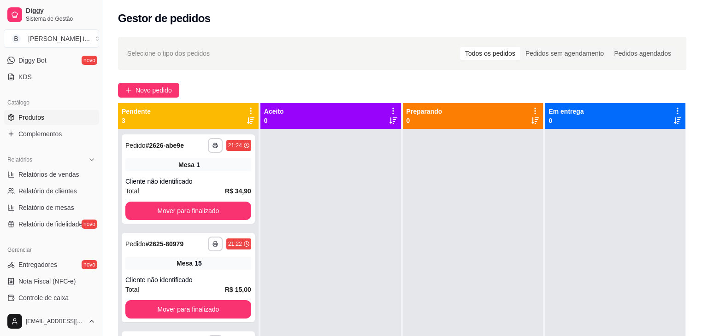
click at [58, 123] on link "Produtos" at bounding box center [51, 117] width 95 height 15
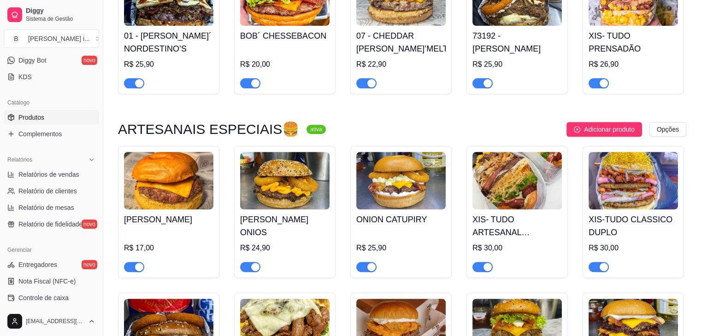
scroll to position [323, 0]
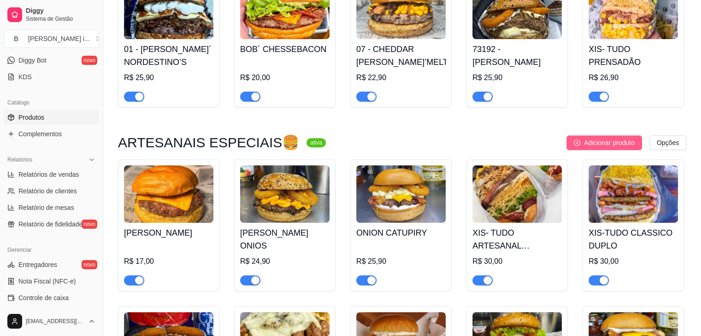
click at [622, 142] on span "Adicionar produto" at bounding box center [609, 143] width 51 height 10
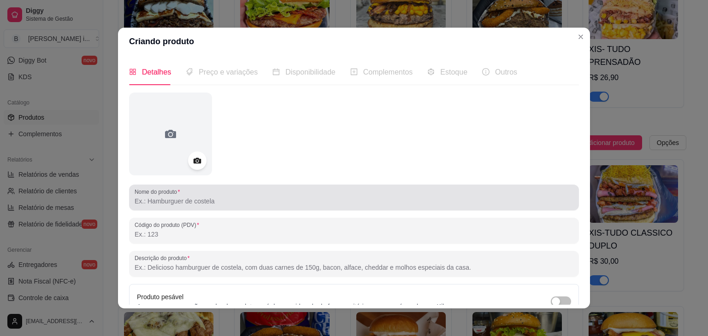
click at [189, 200] on input "Nome do produto" at bounding box center [354, 201] width 439 height 9
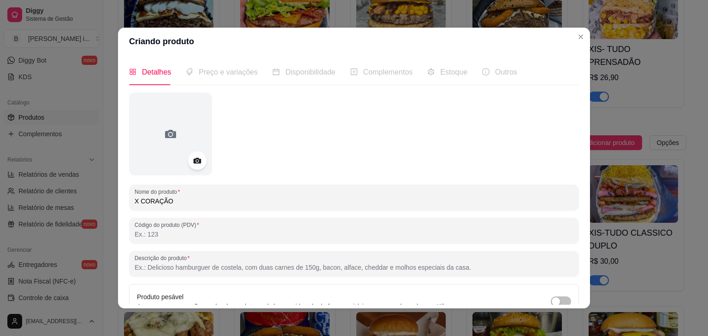
click at [136, 203] on input "X CORAÇÃO" at bounding box center [354, 201] width 439 height 9
type input "X CORAÇÃO"
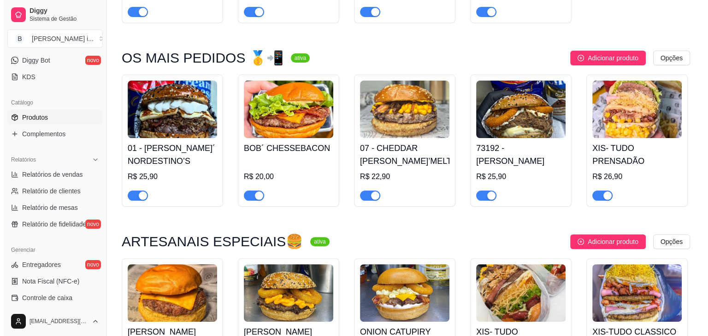
scroll to position [184, 0]
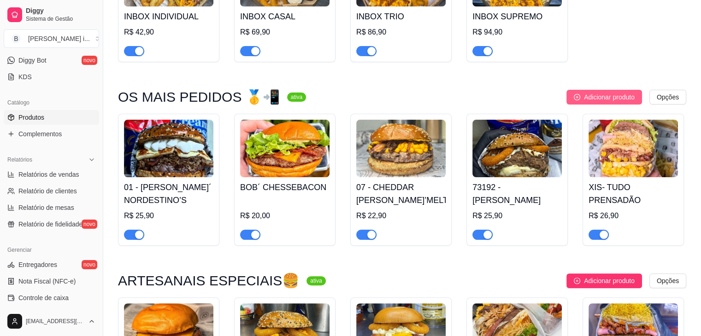
click at [596, 97] on span "Adicionar produto" at bounding box center [609, 97] width 51 height 10
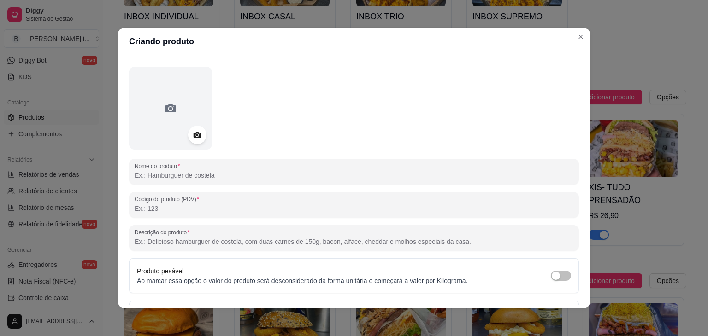
scroll to position [46, 0]
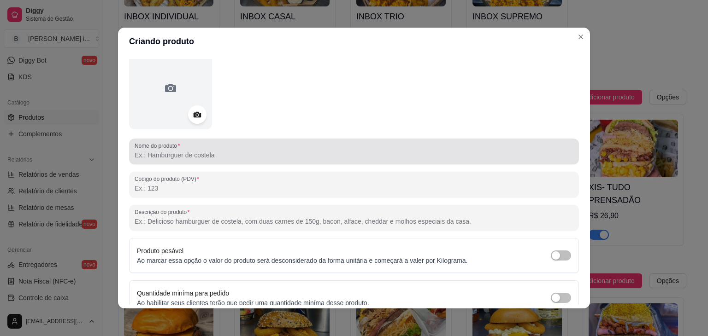
click at [227, 144] on div at bounding box center [354, 151] width 439 height 18
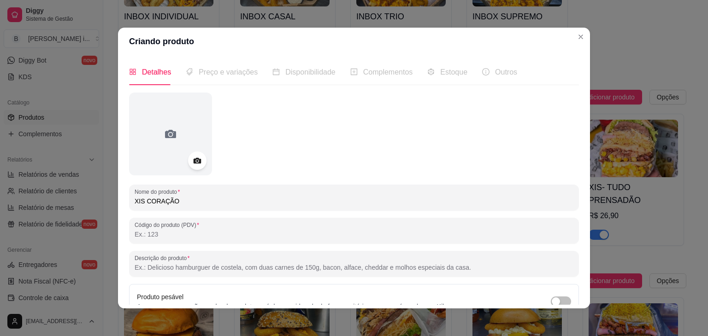
scroll to position [0, 0]
type input "XIS CORAÇÃO"
click at [231, 76] on span "Preço e variações" at bounding box center [228, 72] width 59 height 8
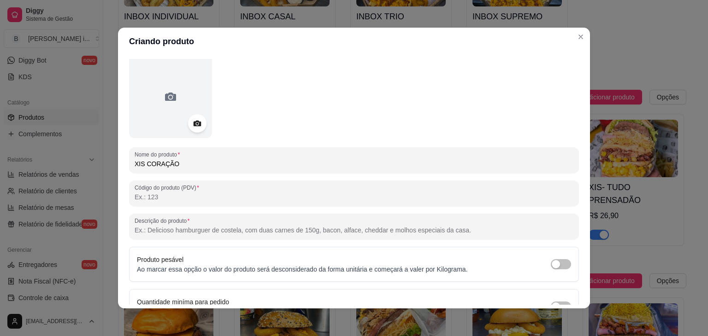
scroll to position [90, 0]
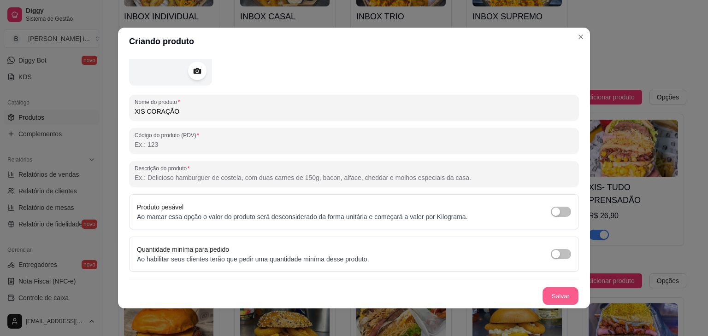
click at [546, 292] on button "Salvar" at bounding box center [560, 297] width 36 height 18
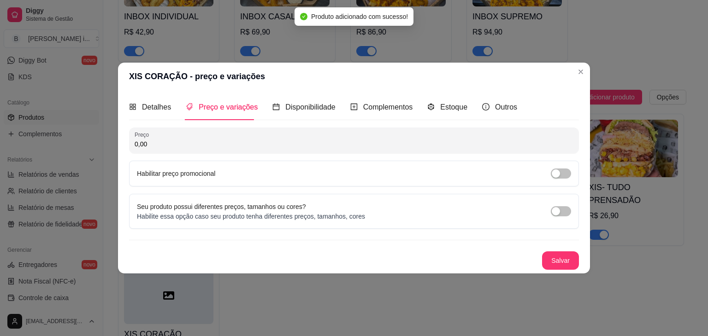
scroll to position [0, 0]
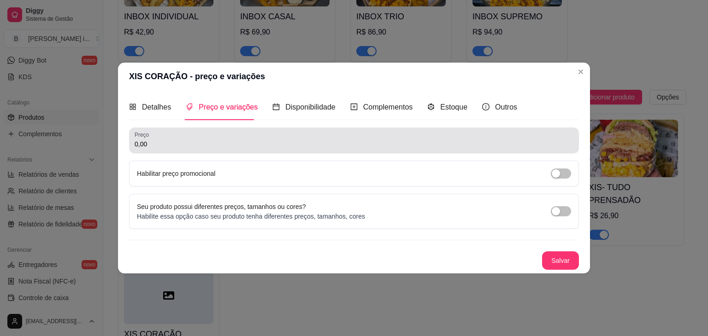
click at [256, 132] on div "0,00" at bounding box center [354, 140] width 439 height 18
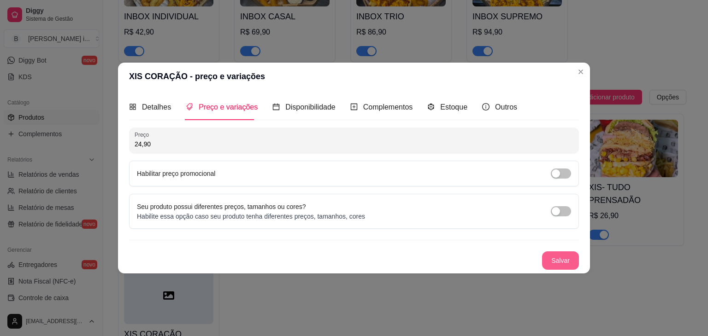
type input "24,90"
click at [566, 260] on button "Salvar" at bounding box center [560, 261] width 37 height 18
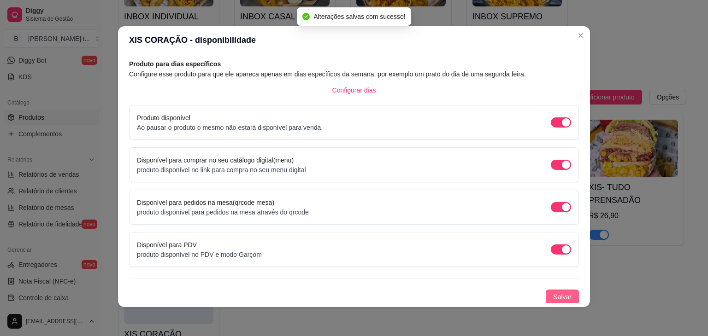
scroll to position [2, 0]
click at [555, 298] on span "Salvar" at bounding box center [562, 297] width 18 height 10
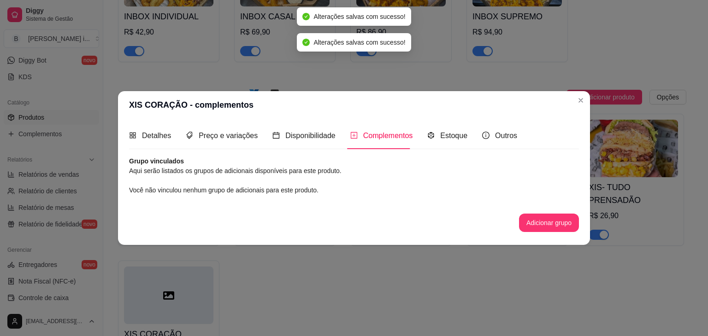
scroll to position [0, 0]
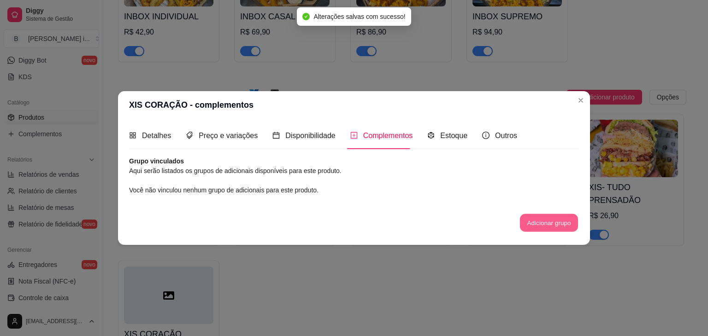
click at [568, 229] on button "Adicionar grupo" at bounding box center [549, 223] width 58 height 18
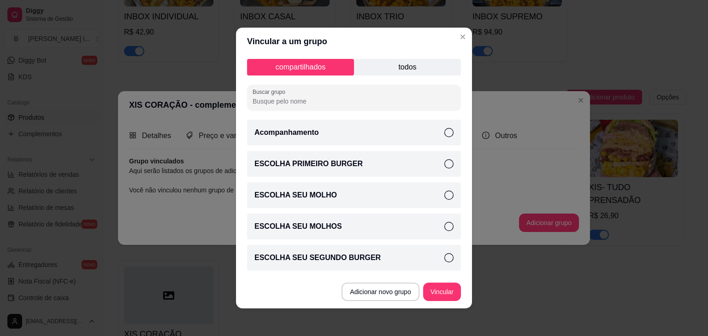
click at [400, 66] on p "todos" at bounding box center [407, 67] width 107 height 17
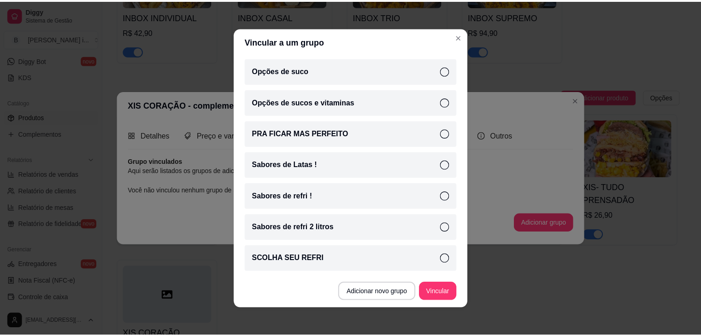
scroll to position [2, 0]
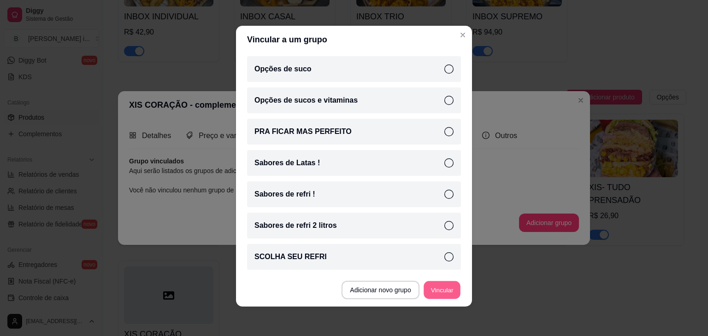
click at [439, 295] on button "Vincular" at bounding box center [441, 291] width 37 height 18
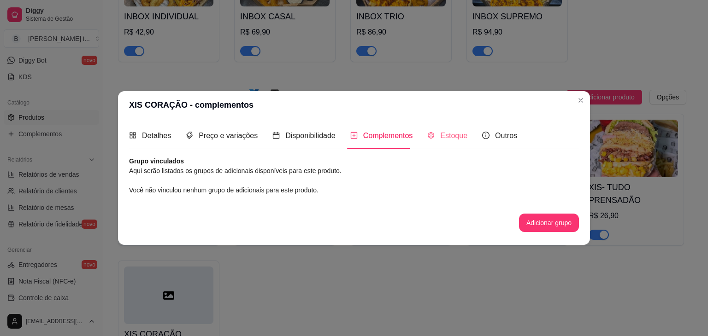
click at [444, 143] on div "Estoque" at bounding box center [447, 136] width 40 height 26
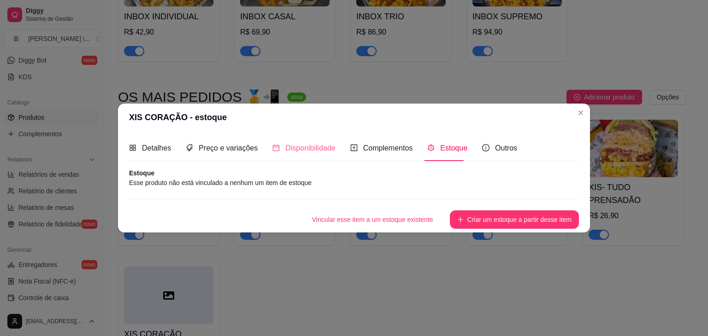
click at [329, 154] on div "Disponibilidade" at bounding box center [303, 148] width 63 height 26
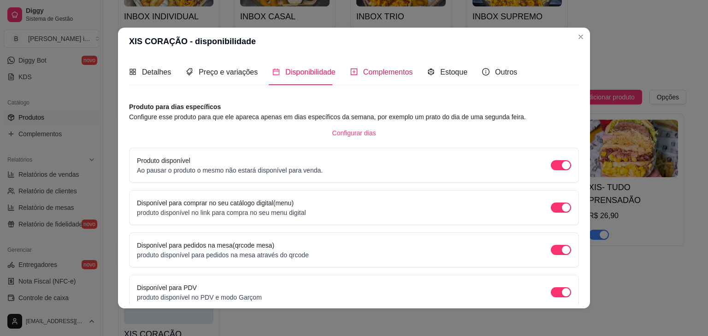
click at [378, 71] on span "Complementos" at bounding box center [388, 72] width 50 height 8
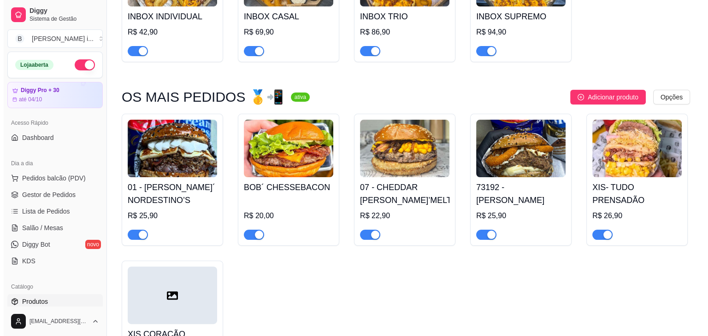
scroll to position [0, 0]
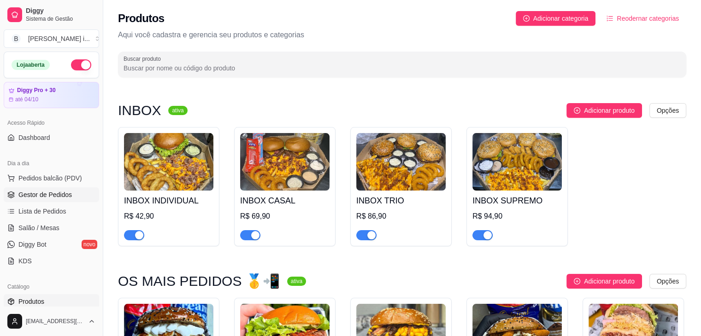
click at [58, 194] on span "Gestor de Pedidos" at bounding box center [44, 194] width 53 height 9
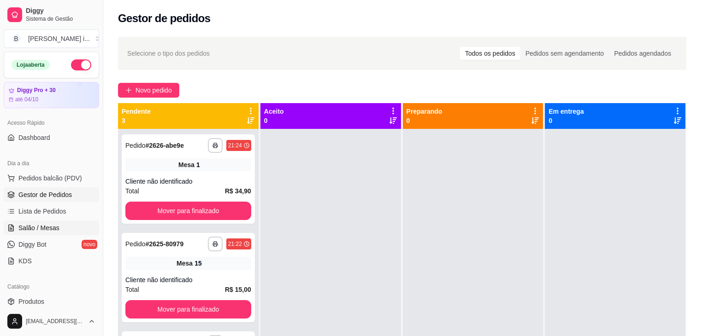
click at [62, 224] on link "Salão / Mesas" at bounding box center [51, 228] width 95 height 15
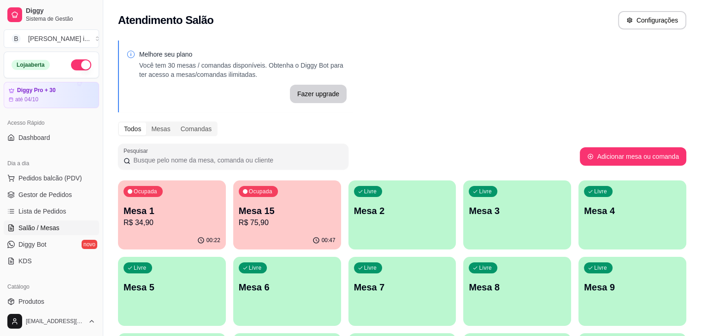
click at [274, 235] on div "00:47" at bounding box center [287, 241] width 108 height 18
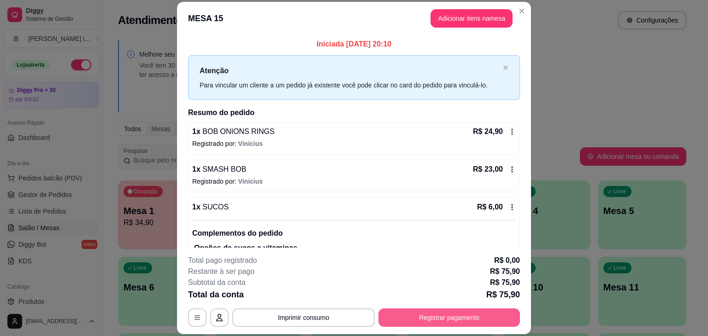
click at [393, 315] on button "Registrar pagamento" at bounding box center [448, 318] width 141 height 18
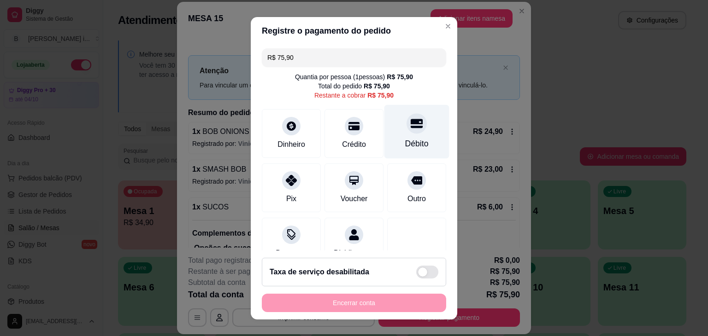
click at [384, 134] on div "Débito" at bounding box center [416, 132] width 65 height 54
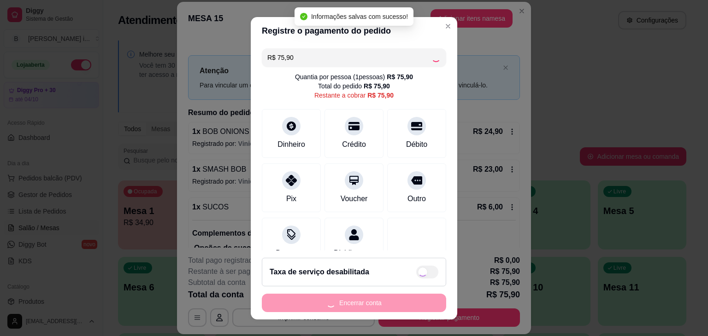
type input "R$ 0,00"
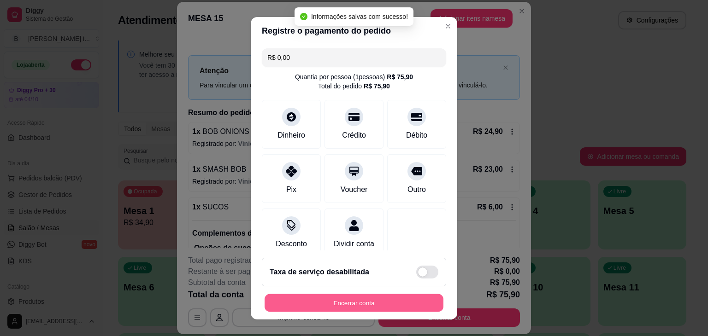
click at [367, 303] on button "Encerrar conta" at bounding box center [353, 303] width 179 height 18
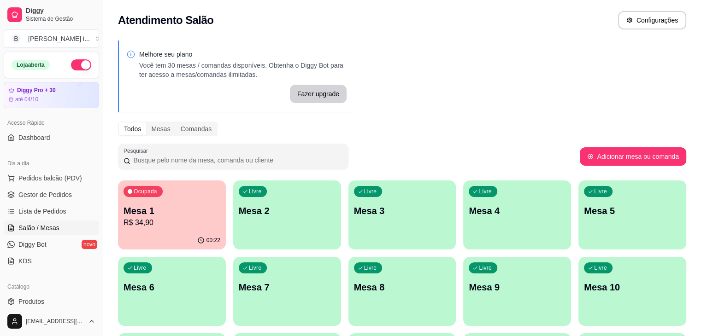
click at [161, 207] on p "Mesa 1" at bounding box center [171, 211] width 97 height 13
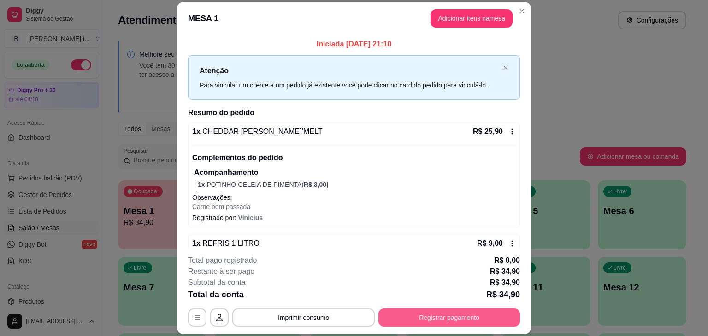
click at [432, 319] on button "Registrar pagamento" at bounding box center [448, 318] width 141 height 18
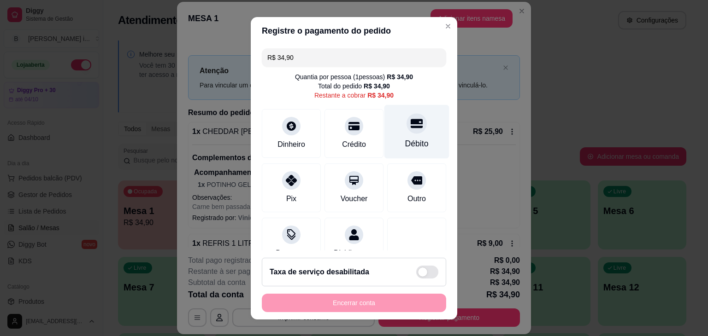
click at [411, 127] on icon at bounding box center [417, 123] width 12 height 12
type input "R$ 0,00"
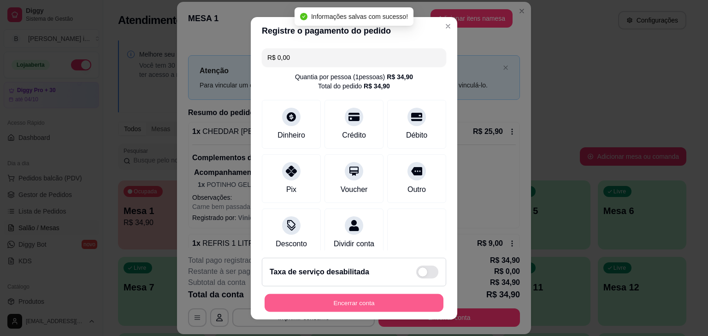
click at [326, 301] on button "Encerrar conta" at bounding box center [353, 303] width 179 height 18
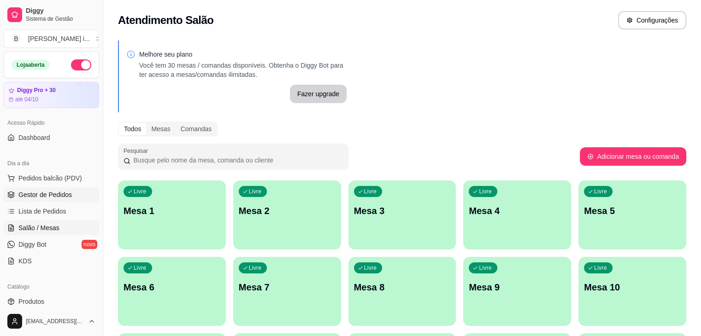
click at [35, 192] on span "Gestor de Pedidos" at bounding box center [44, 194] width 53 height 9
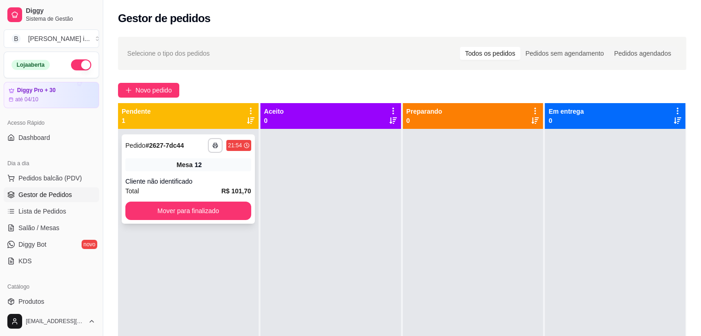
click at [196, 178] on div "Cliente não identificado" at bounding box center [188, 181] width 126 height 9
click at [241, 180] on div "Cliente não identificado" at bounding box center [188, 181] width 126 height 9
click at [169, 91] on span "Novo pedido" at bounding box center [153, 90] width 36 height 10
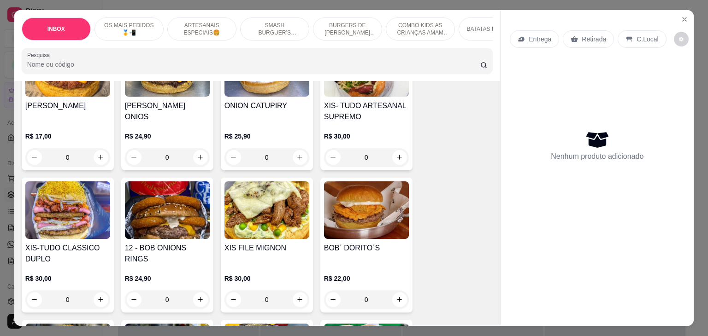
scroll to position [553, 0]
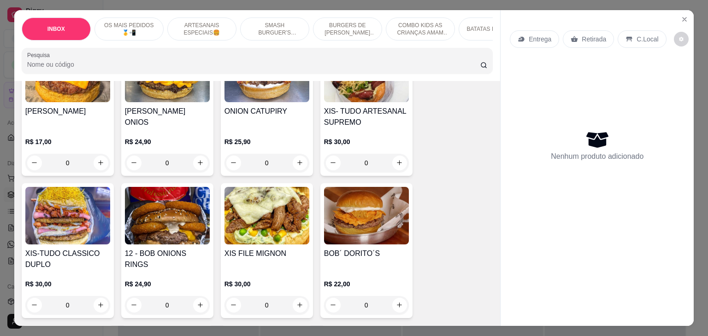
click at [281, 248] on div "XIS FILE MIGNON" at bounding box center [266, 259] width 85 height 22
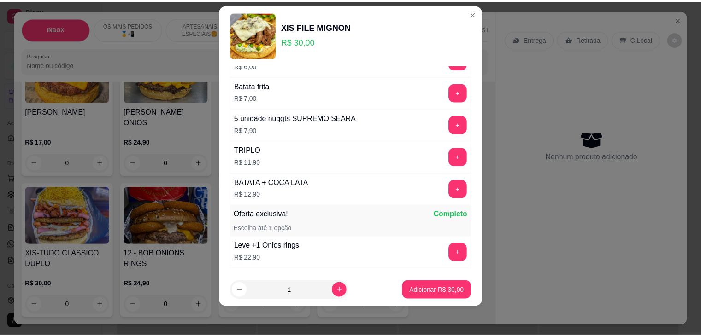
scroll to position [420, 0]
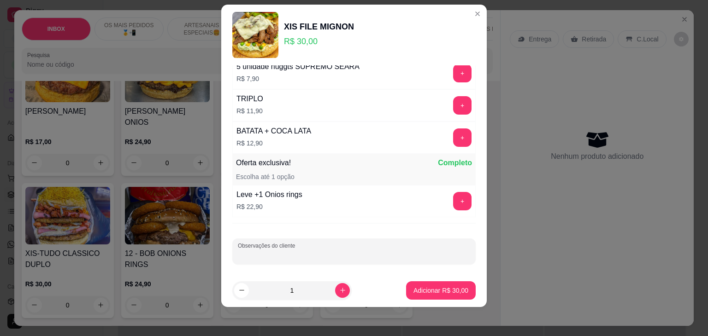
click at [279, 253] on input "Observações do cliente" at bounding box center [354, 255] width 232 height 9
type input "SEM MILHO, SEM ERVILHA, TROCAR MUSSARELA POR CHEDDAR"
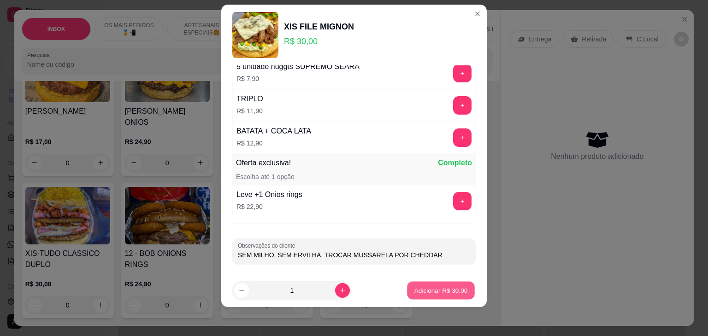
click at [427, 290] on p "Adicionar R$ 30,00" at bounding box center [440, 290] width 53 height 9
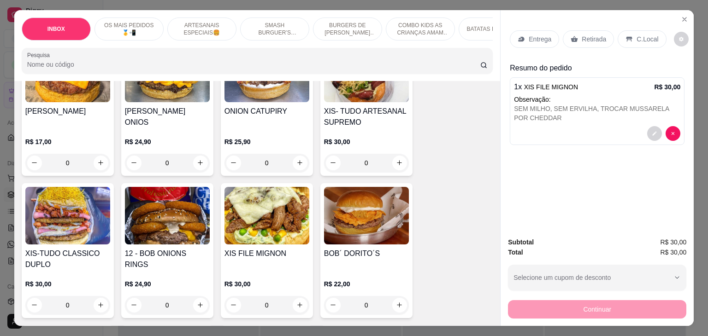
click at [581, 38] on p "Retirada" at bounding box center [593, 39] width 24 height 9
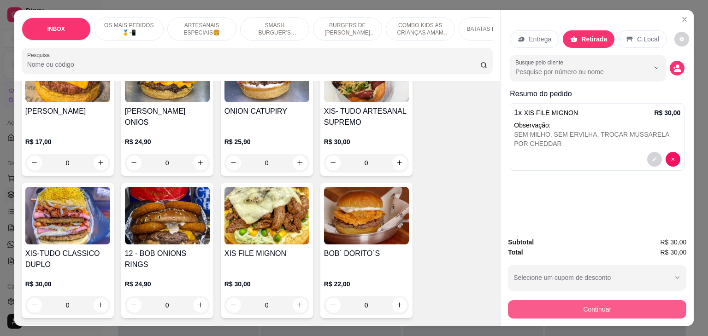
click at [523, 307] on button "Continuar" at bounding box center [597, 309] width 178 height 18
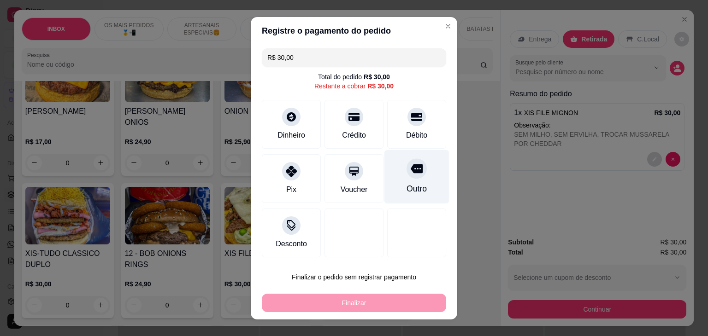
click at [414, 173] on div at bounding box center [416, 169] width 20 height 20
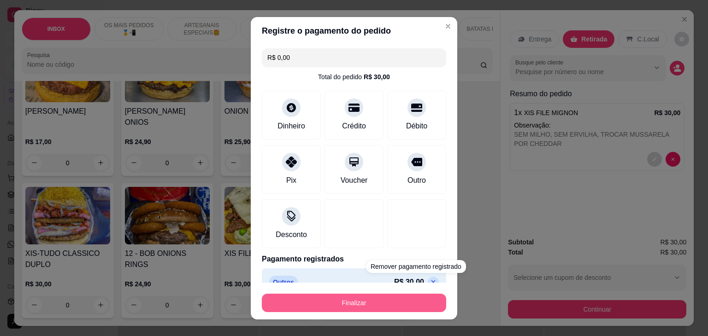
click at [399, 310] on button "Finalizar" at bounding box center [354, 303] width 184 height 18
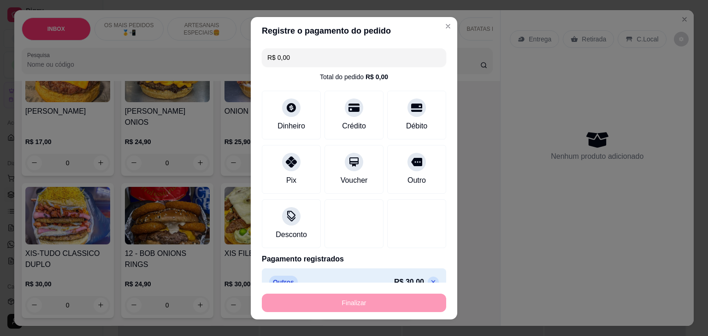
type input "-R$ 30,00"
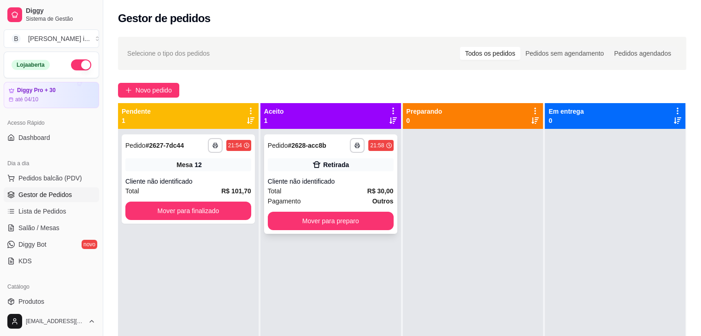
click at [325, 167] on div "Retirada" at bounding box center [336, 164] width 26 height 9
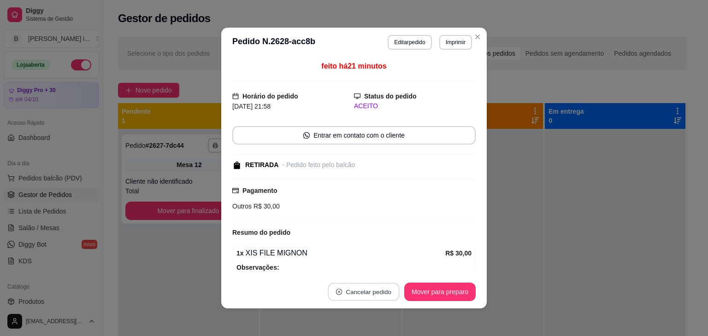
click at [348, 293] on button "Cancelar pedido" at bounding box center [363, 292] width 71 height 18
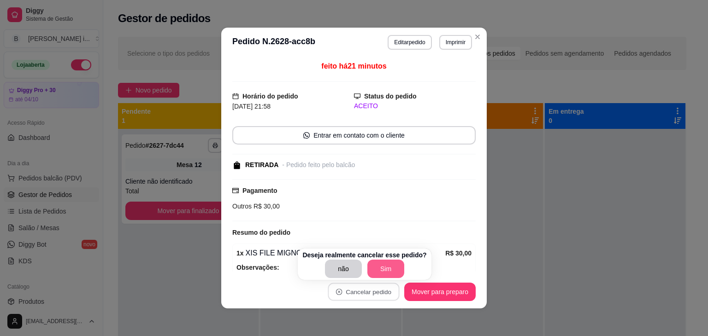
click at [378, 269] on button "Sim" at bounding box center [385, 269] width 37 height 18
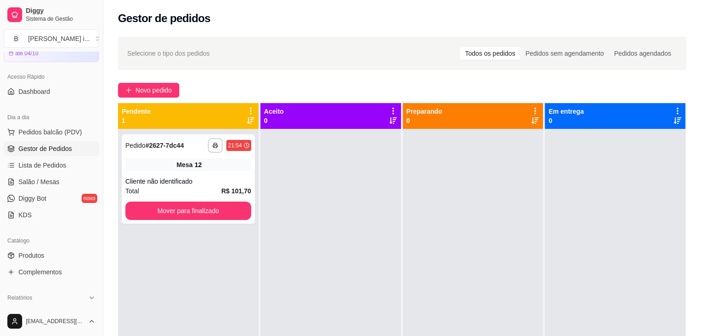
scroll to position [92, 0]
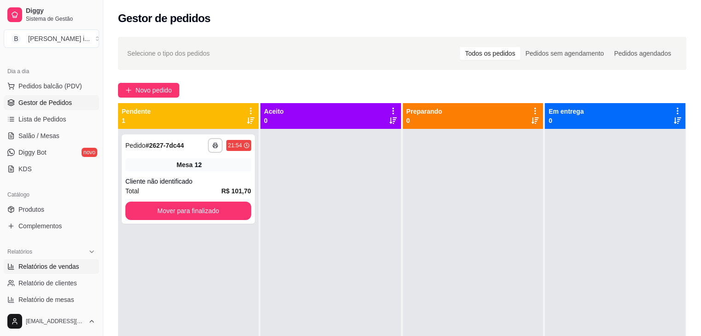
click at [57, 265] on span "Relatórios de vendas" at bounding box center [48, 266] width 61 height 9
select select "ALL"
select select "0"
